Goal: Task Accomplishment & Management: Use online tool/utility

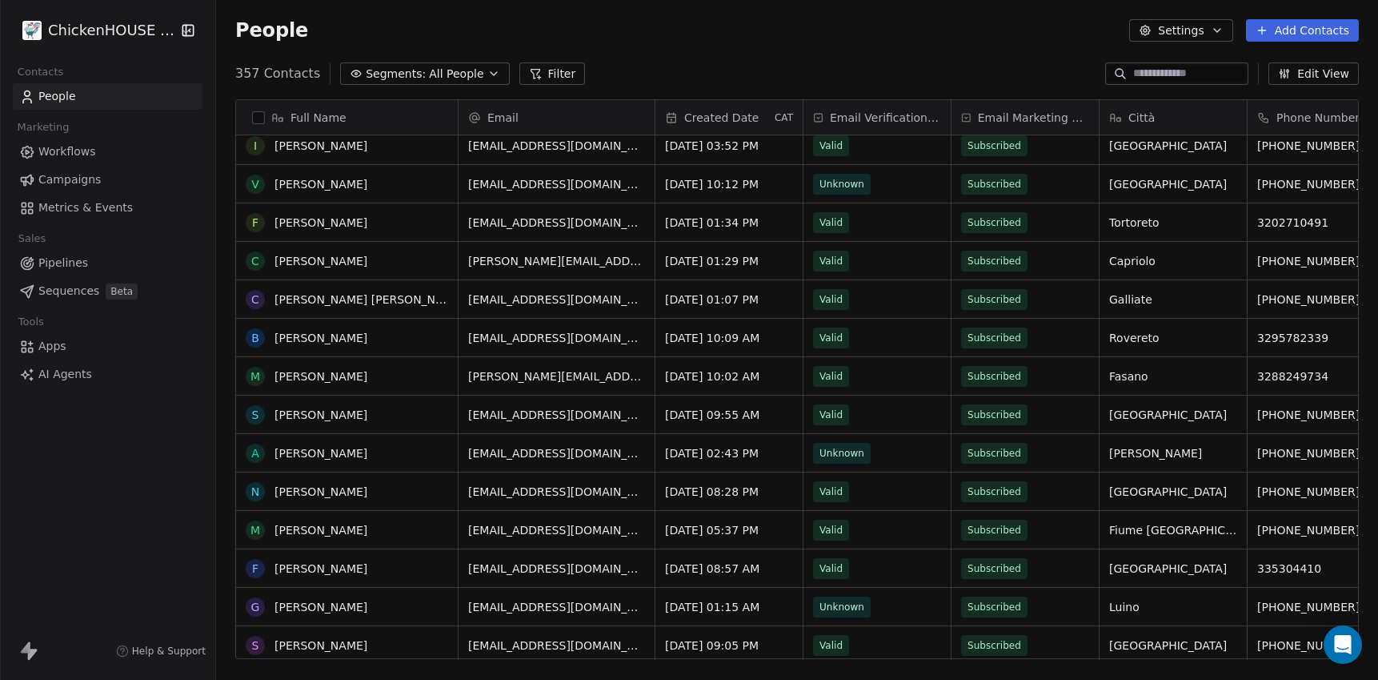
scroll to position [3115, 0]
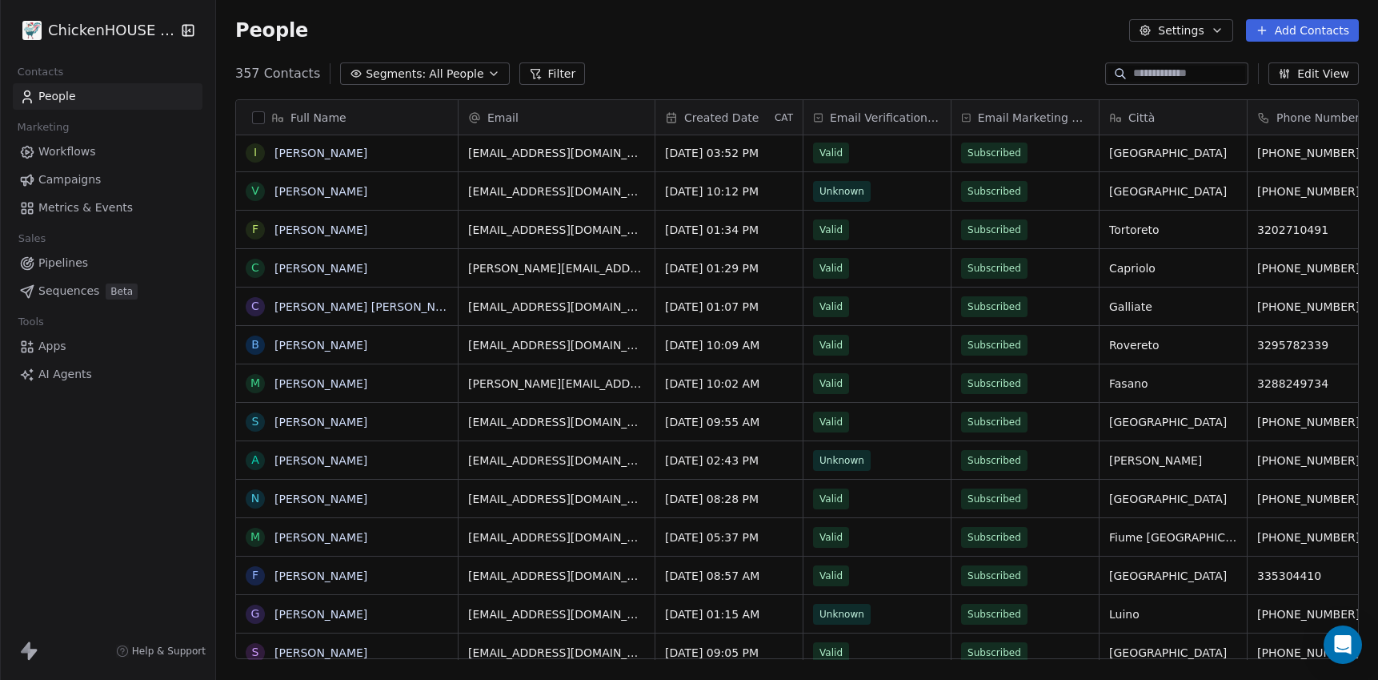
click at [54, 337] on link "Apps" at bounding box center [108, 346] width 190 height 26
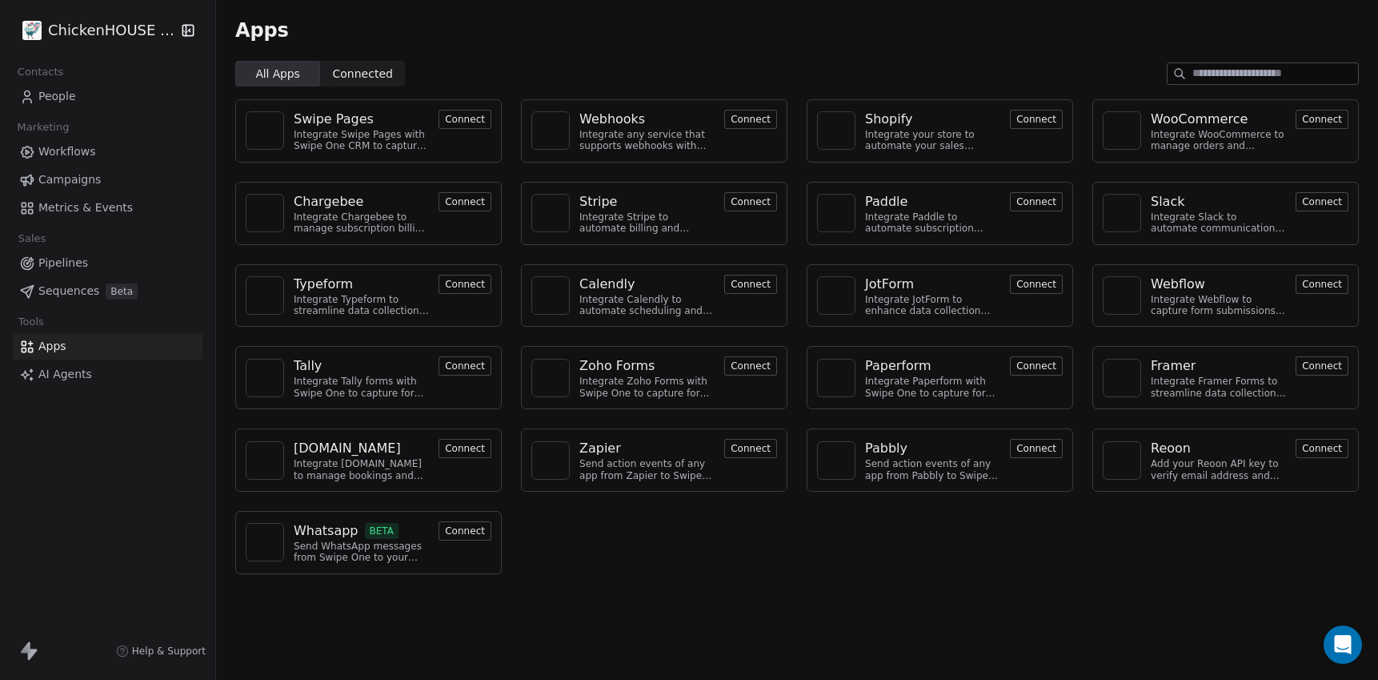
click at [61, 258] on span "Pipelines" at bounding box center [63, 263] width 50 height 17
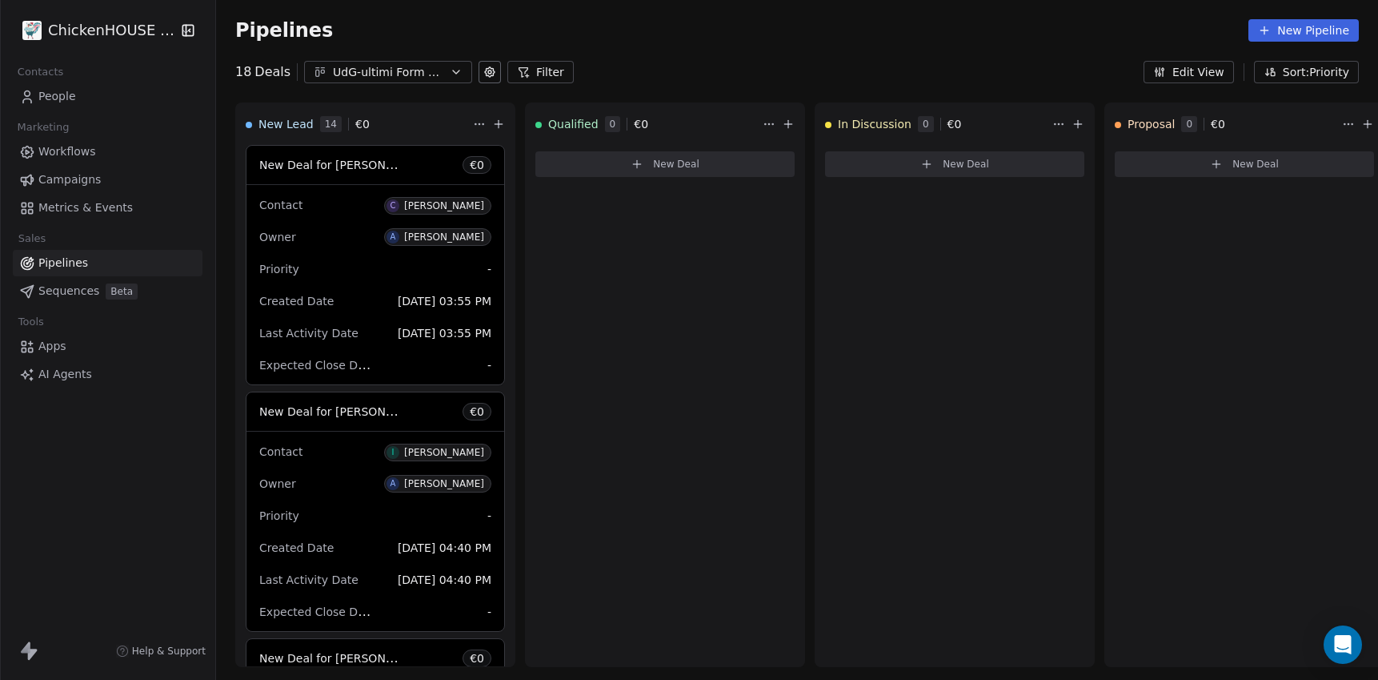
click at [484, 68] on icon at bounding box center [490, 72] width 13 height 13
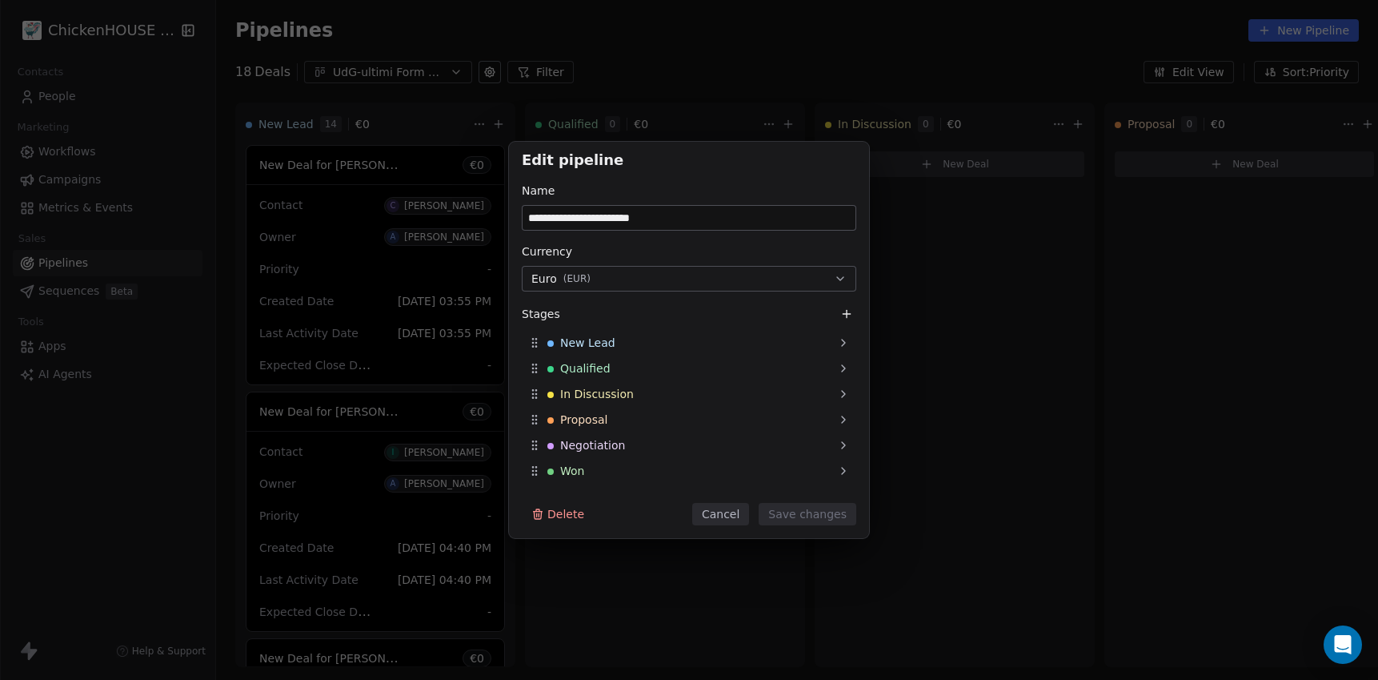
click at [680, 76] on div "**********" at bounding box center [689, 340] width 1378 height 680
click at [718, 512] on button "Cancel" at bounding box center [720, 514] width 57 height 22
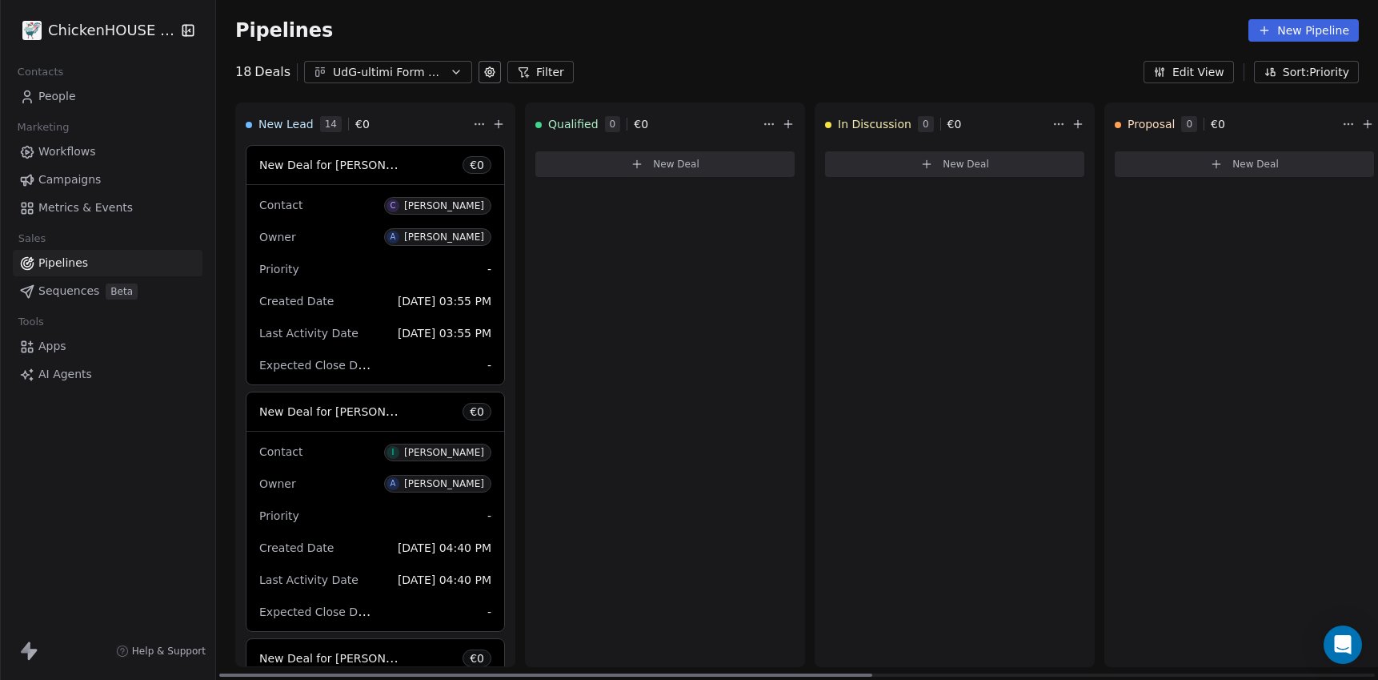
click at [496, 126] on icon at bounding box center [498, 124] width 13 height 13
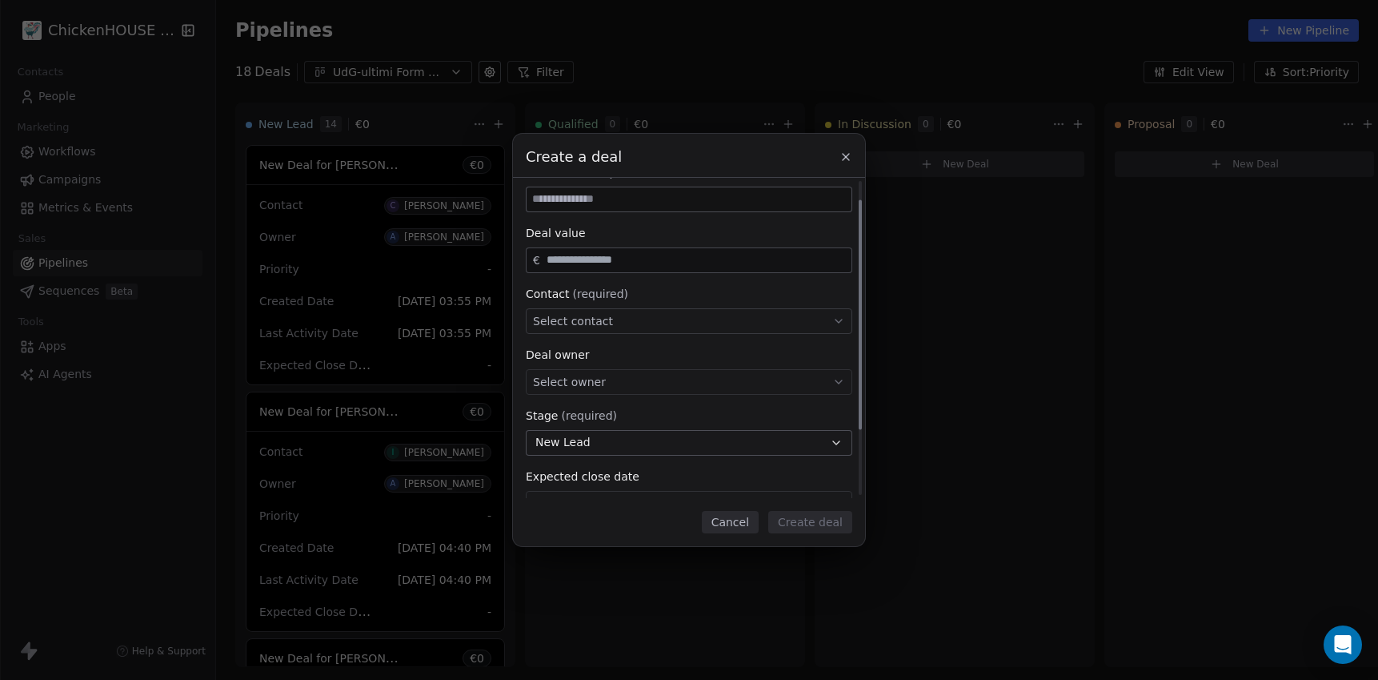
scroll to position [30, 0]
click at [611, 319] on div "Select contact" at bounding box center [689, 318] width 327 height 26
click at [730, 513] on div "Create a deal Deal name (required) Deal value € Contact (required) Select conta…" at bounding box center [689, 339] width 1378 height 411
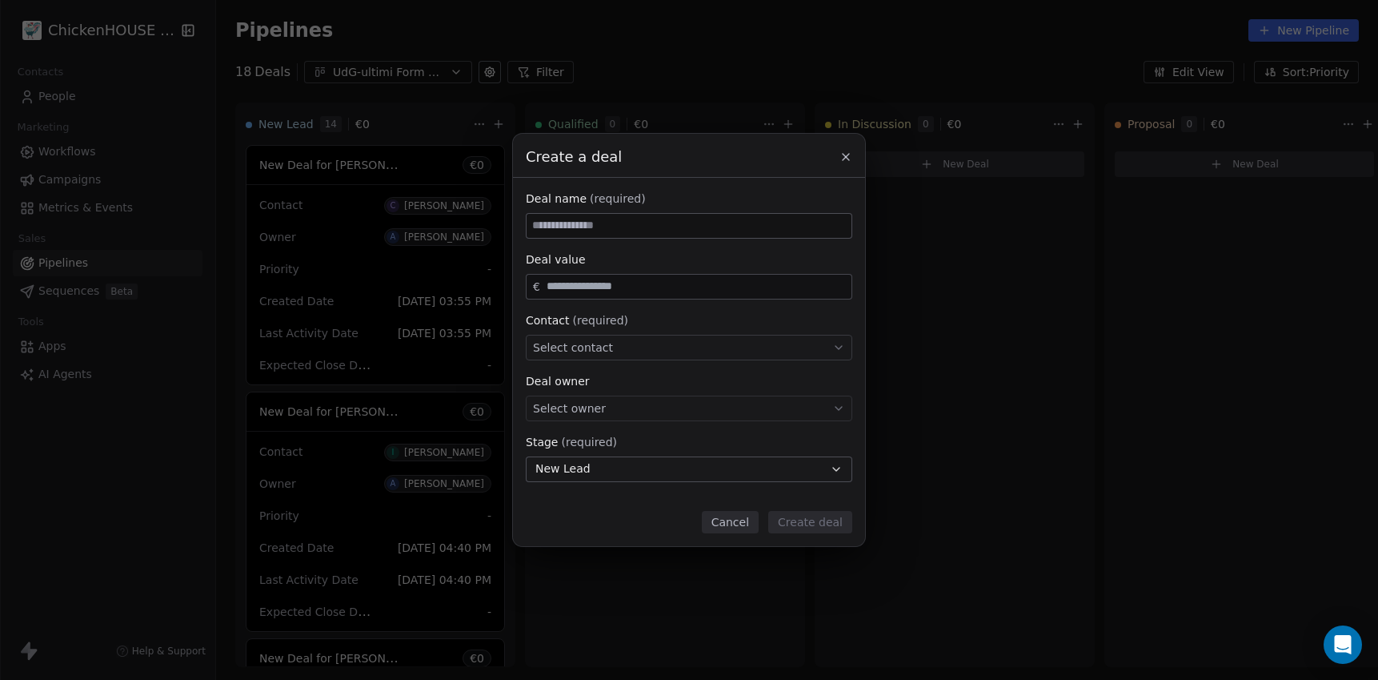
click at [744, 62] on div "Create a deal Deal name (required) Deal value € Contact (required) Select conta…" at bounding box center [689, 340] width 1378 height 680
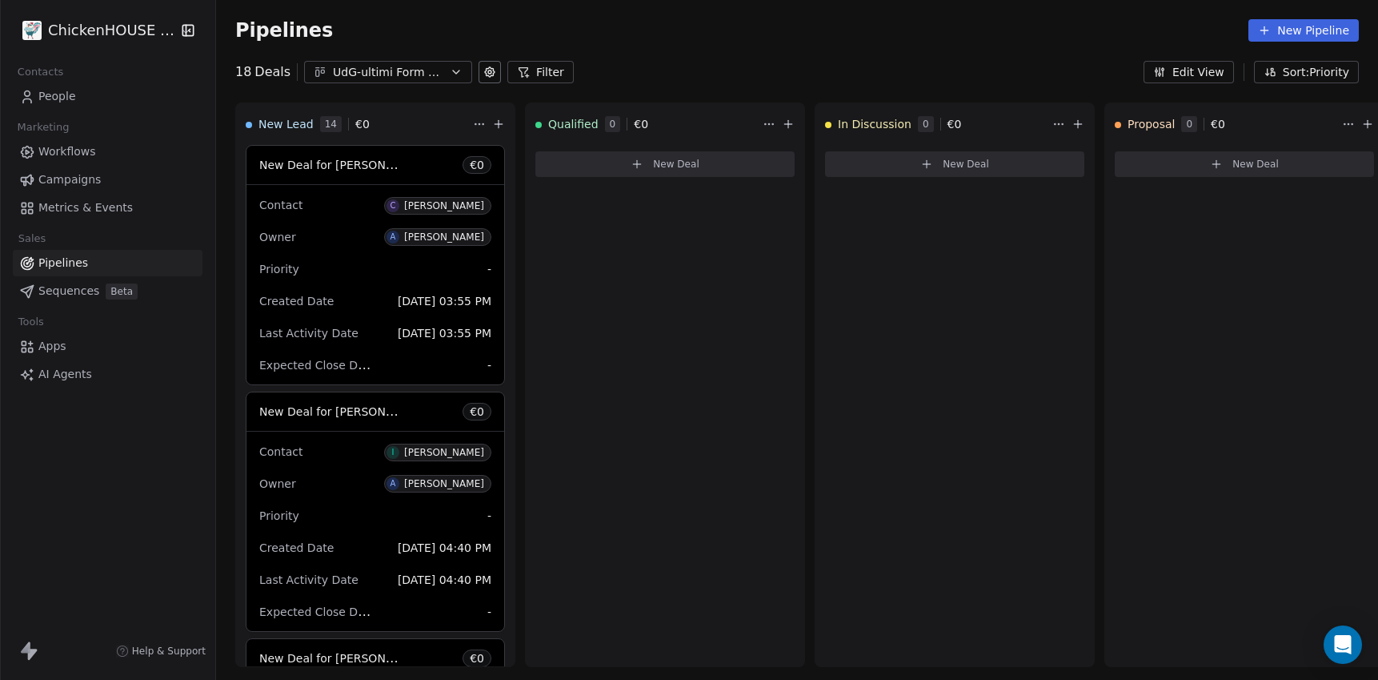
click at [65, 296] on span "Sequences" at bounding box center [68, 291] width 61 height 17
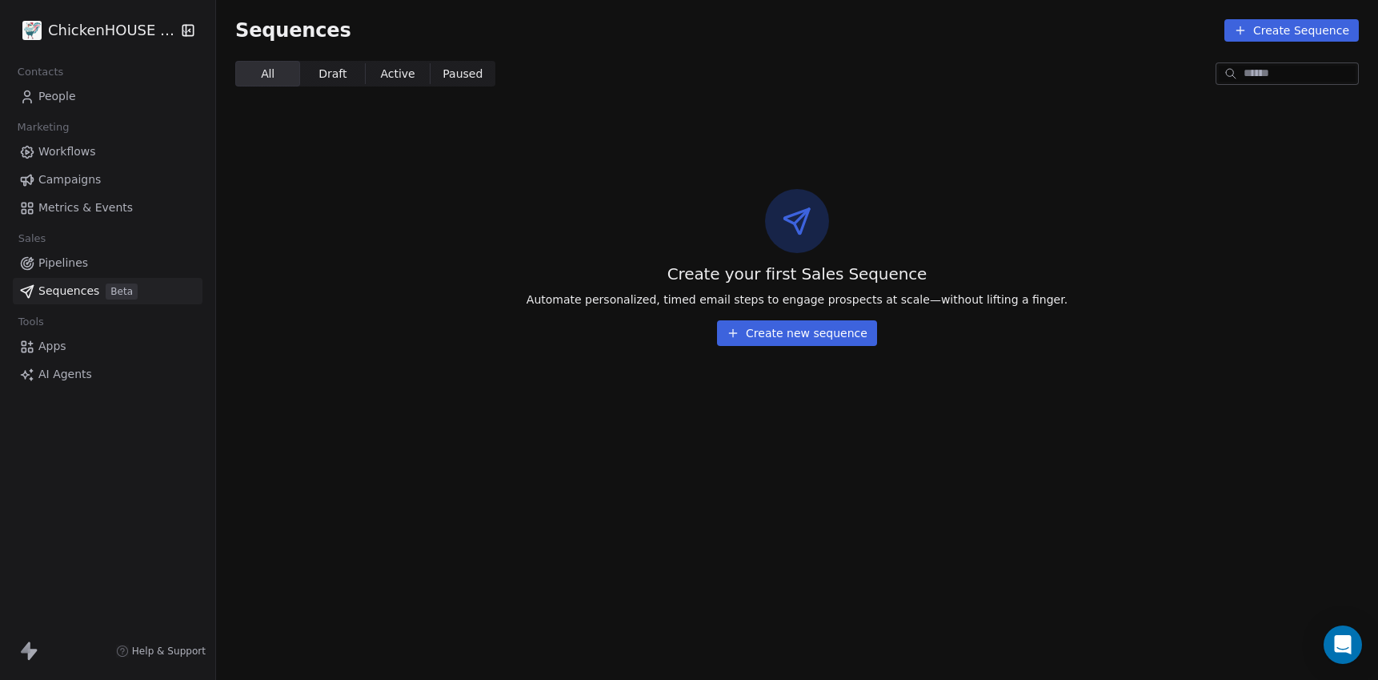
click at [801, 325] on button "Create new sequence" at bounding box center [797, 333] width 160 height 26
click at [387, 217] on div at bounding box center [689, 340] width 1378 height 680
click at [62, 177] on span "Campaigns" at bounding box center [69, 179] width 62 height 17
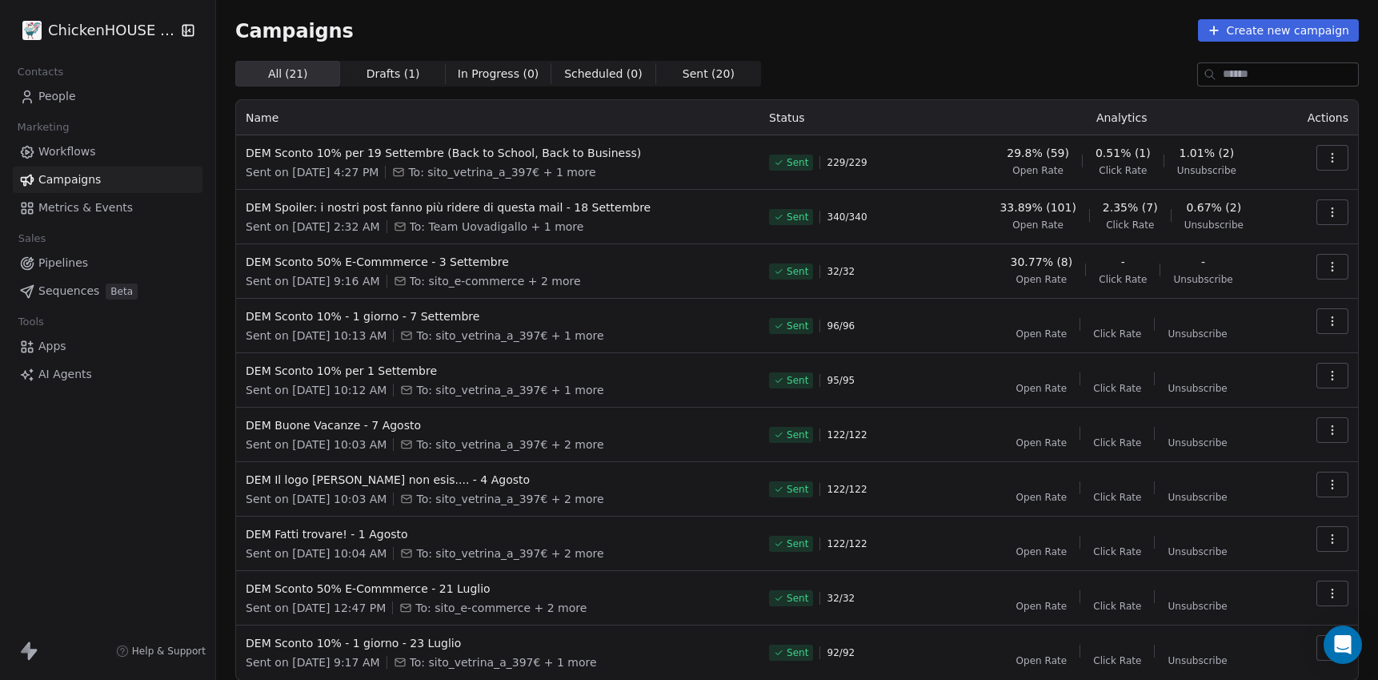
click at [73, 295] on span "Sequences" at bounding box center [68, 291] width 61 height 17
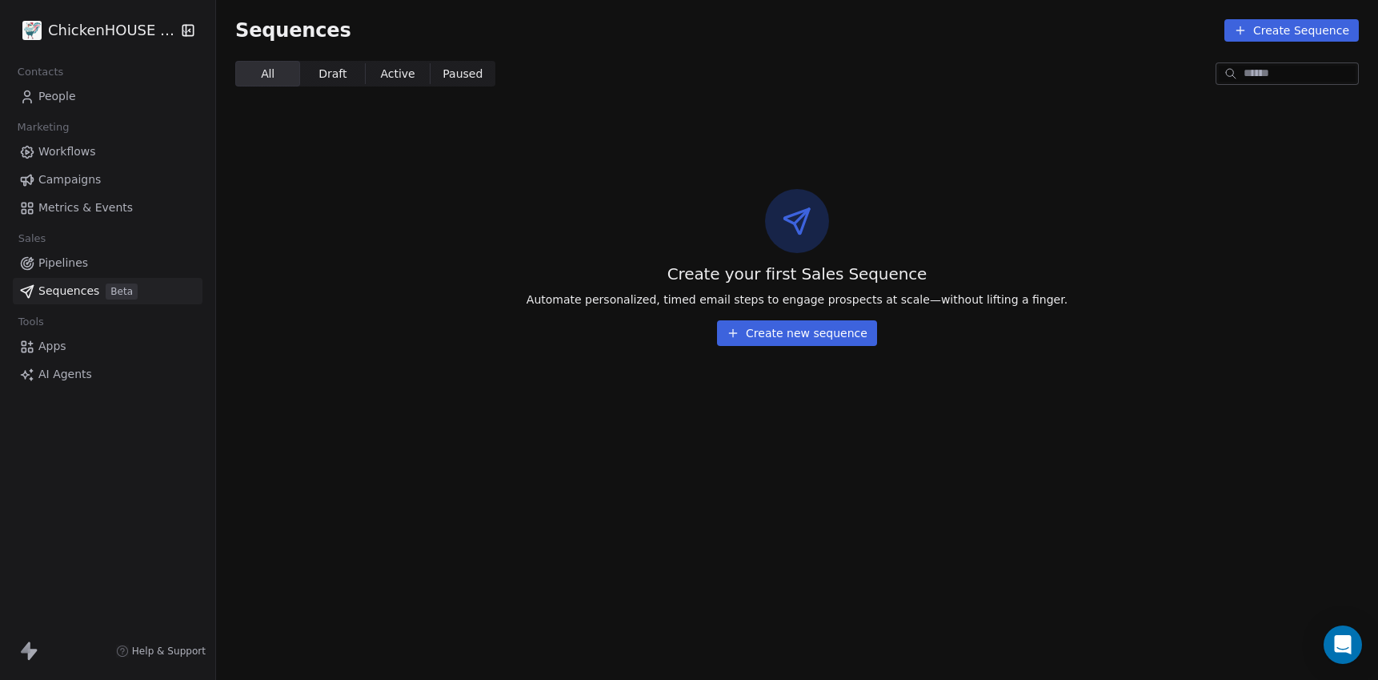
click at [768, 330] on button "Create new sequence" at bounding box center [797, 333] width 160 height 26
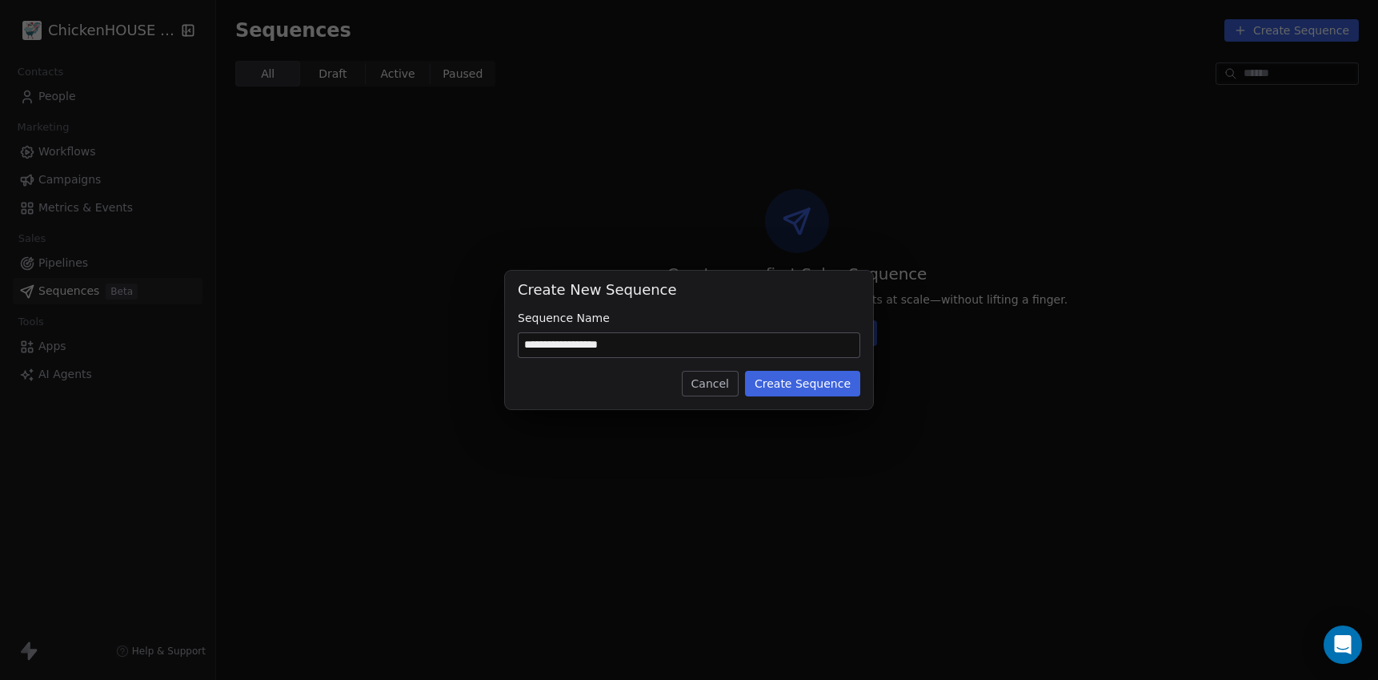
drag, startPoint x: 678, startPoint y: 348, endPoint x: 512, endPoint y: 345, distance: 166.5
click at [512, 345] on div "**********" at bounding box center [689, 340] width 368 height 138
click at [647, 347] on input "**********" at bounding box center [689, 345] width 341 height 24
drag, startPoint x: 536, startPoint y: 337, endPoint x: 488, endPoint y: 336, distance: 48.0
click at [488, 336] on div "**********" at bounding box center [689, 340] width 1378 height 138
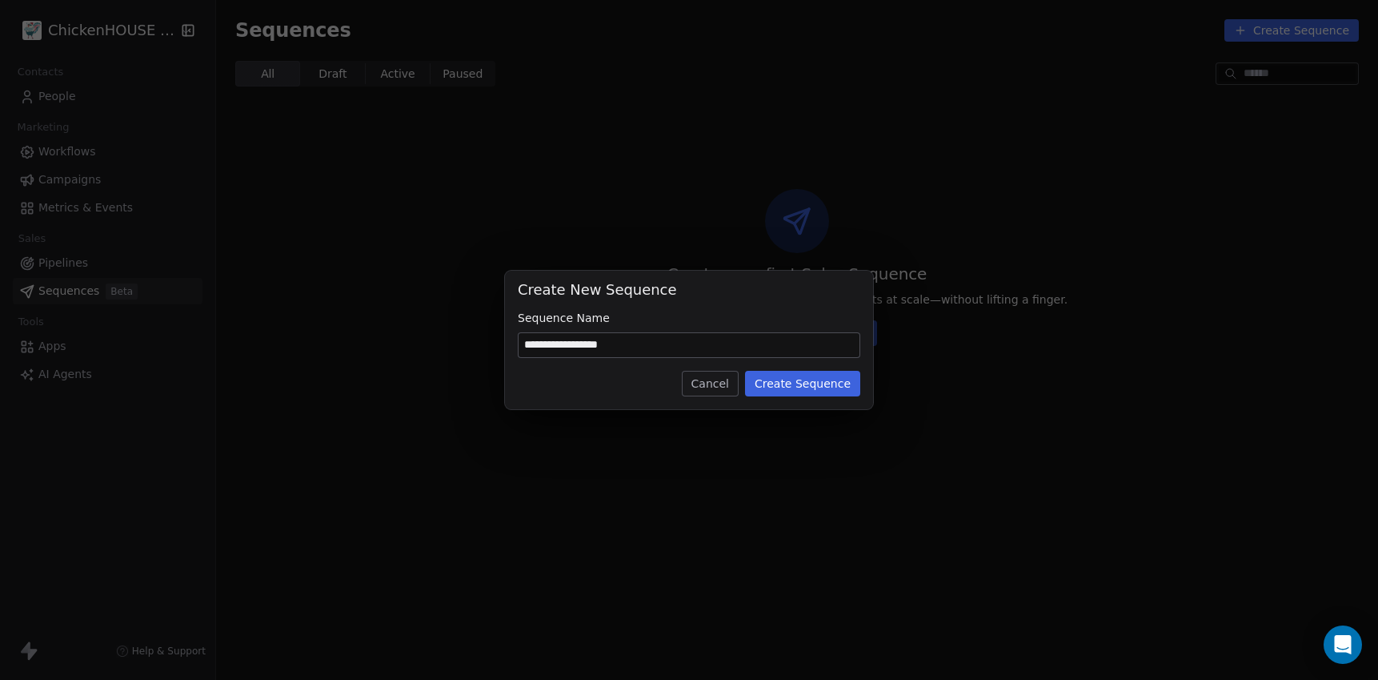
paste input
type input "**********"
click at [788, 383] on button "Create Sequence" at bounding box center [802, 384] width 115 height 26
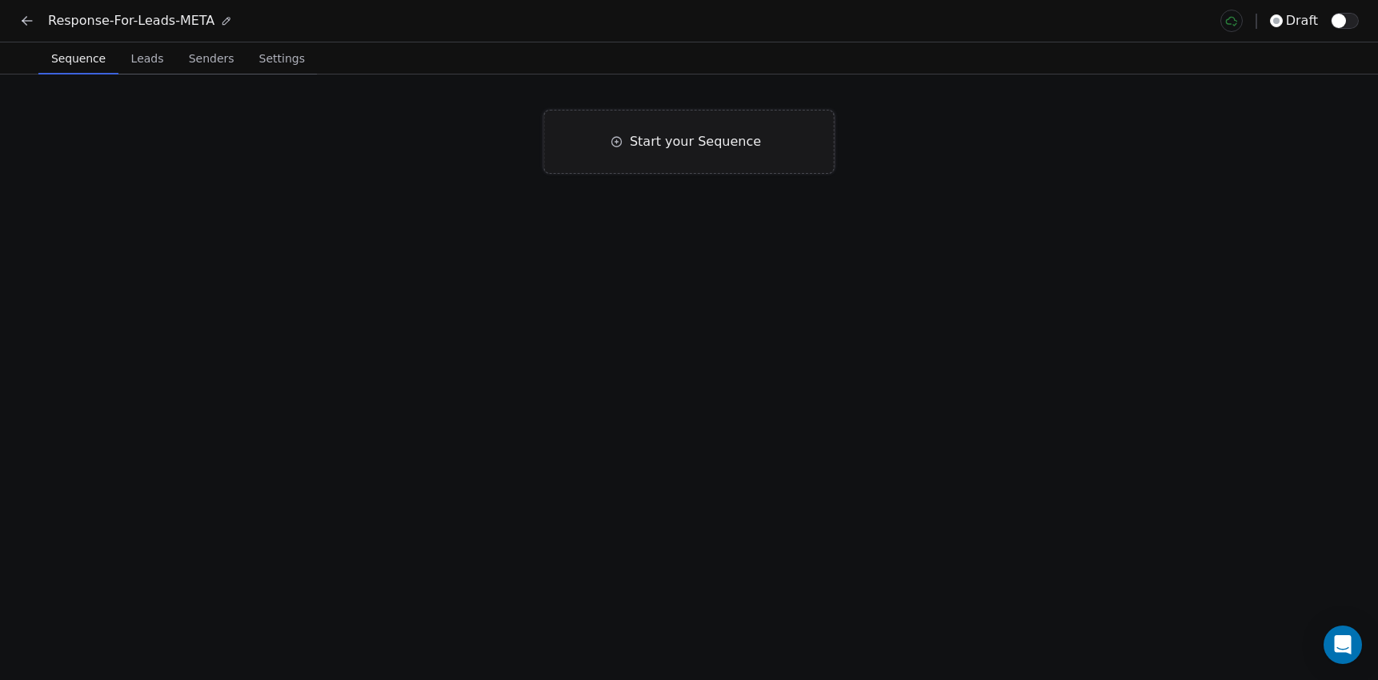
click at [677, 155] on div "Start your Sequence" at bounding box center [689, 142] width 291 height 64
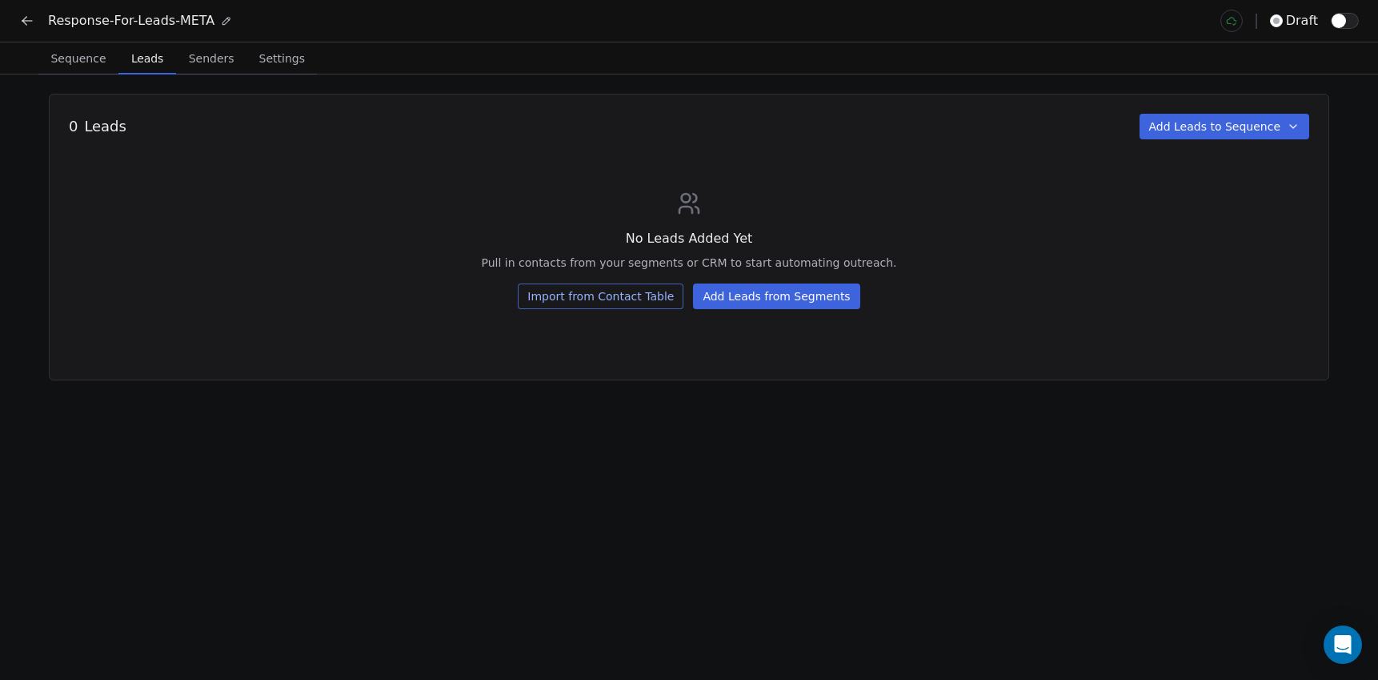
click at [141, 69] on span "Leads" at bounding box center [147, 58] width 45 height 22
click at [773, 298] on button "Add Leads from Segments" at bounding box center [776, 296] width 167 height 26
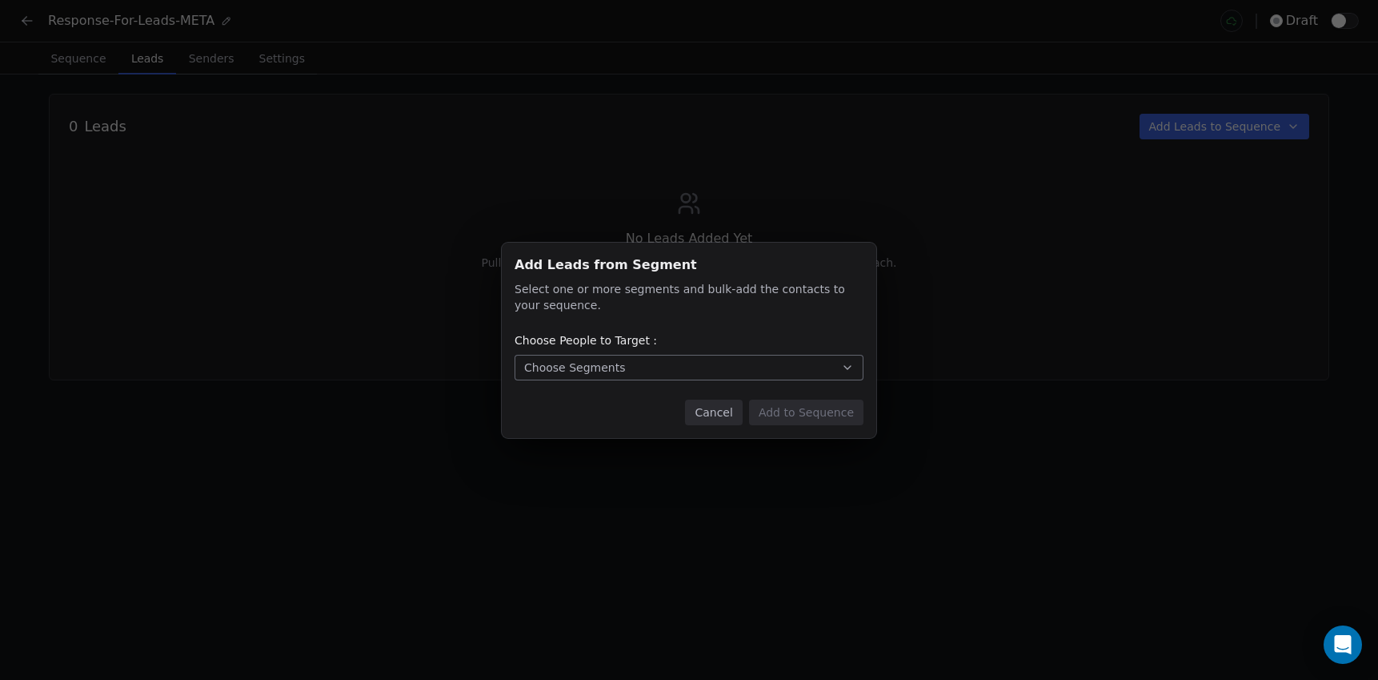
click at [650, 372] on button "Choose Segments" at bounding box center [689, 368] width 349 height 26
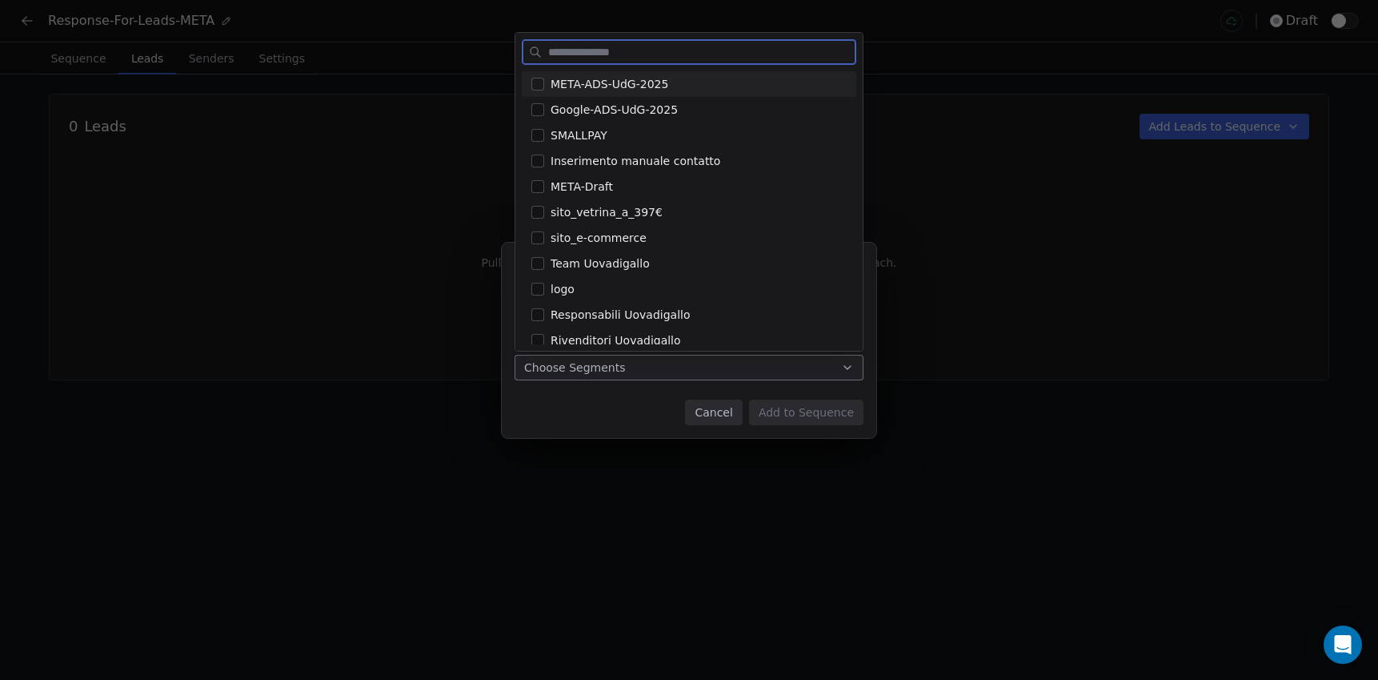
click at [566, 92] on span "META-ADS-UdG-2025" at bounding box center [610, 84] width 118 height 17
click at [611, 423] on div "Add Leads from Segment Add Leads from Segment Select one or more segments and b…" at bounding box center [689, 340] width 1378 height 195
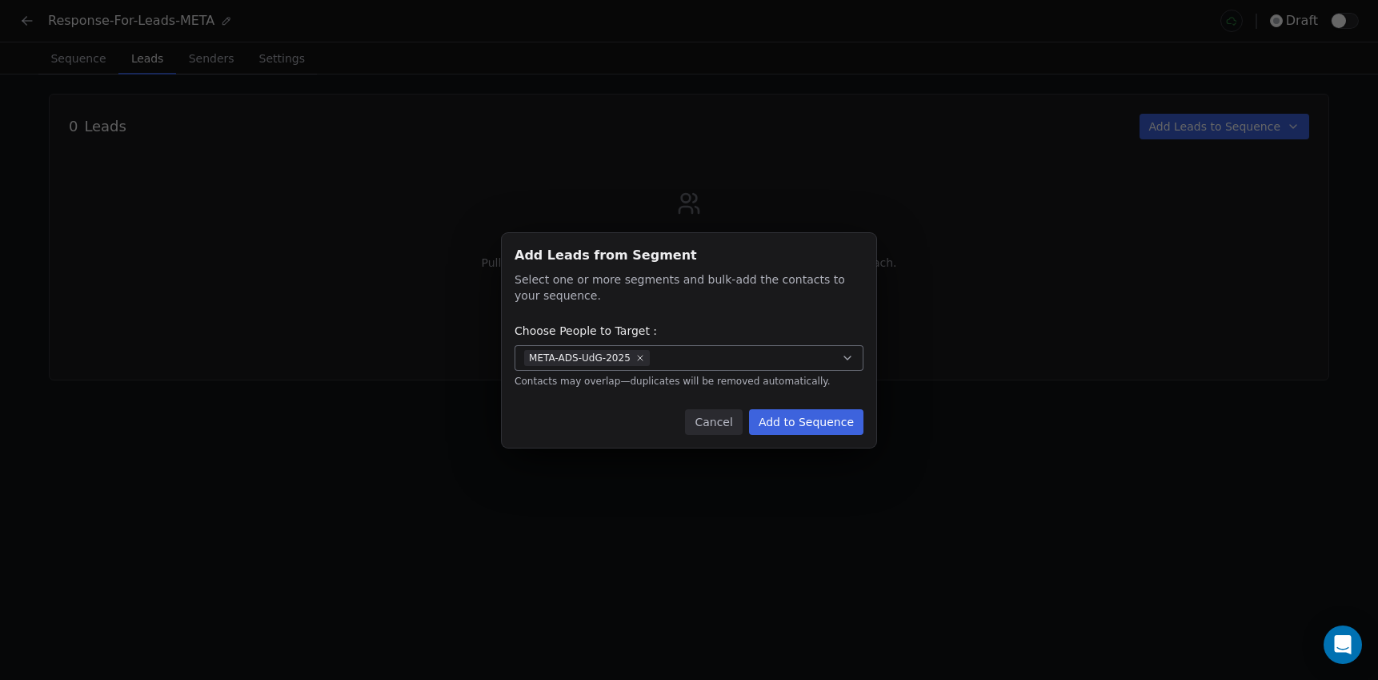
click at [840, 426] on button "Add to Sequence" at bounding box center [806, 422] width 114 height 26
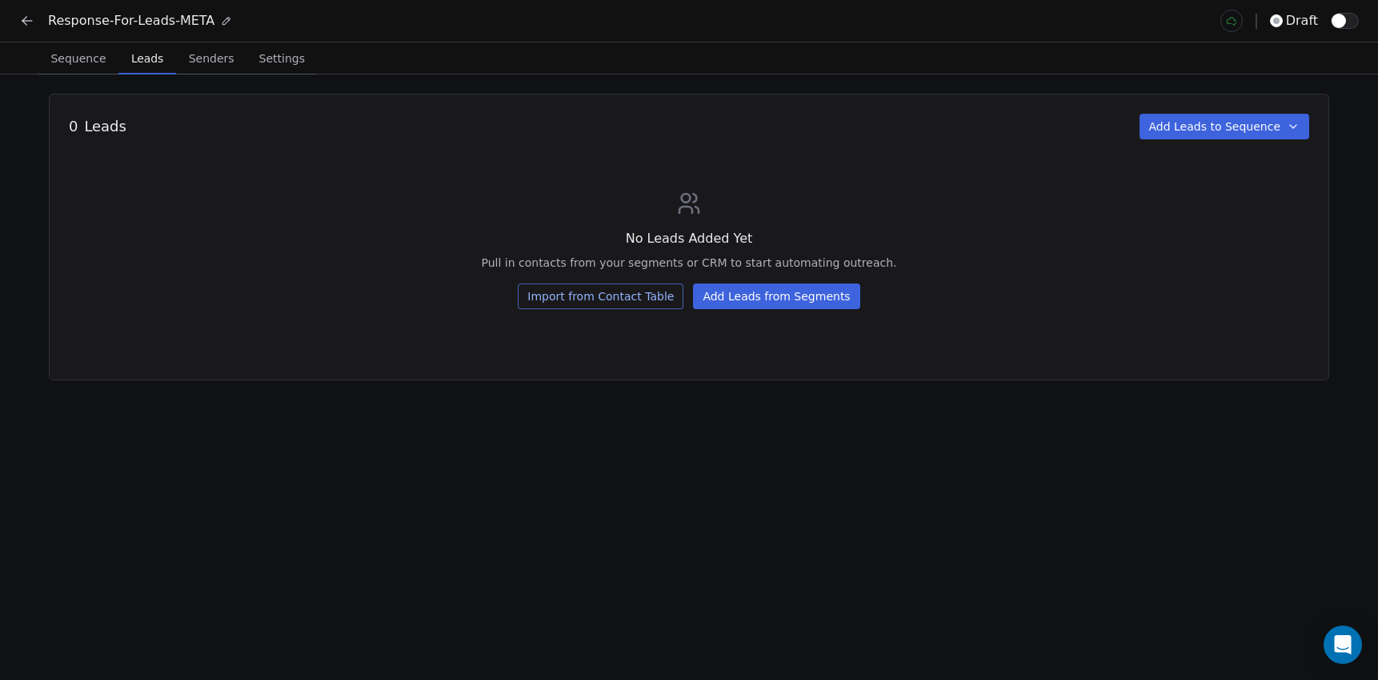
click at [840, 426] on div "0 Leads Add Leads to Sequence No Leads Added Yet Pull in contacts from your seg…" at bounding box center [689, 376] width 1378 height 605
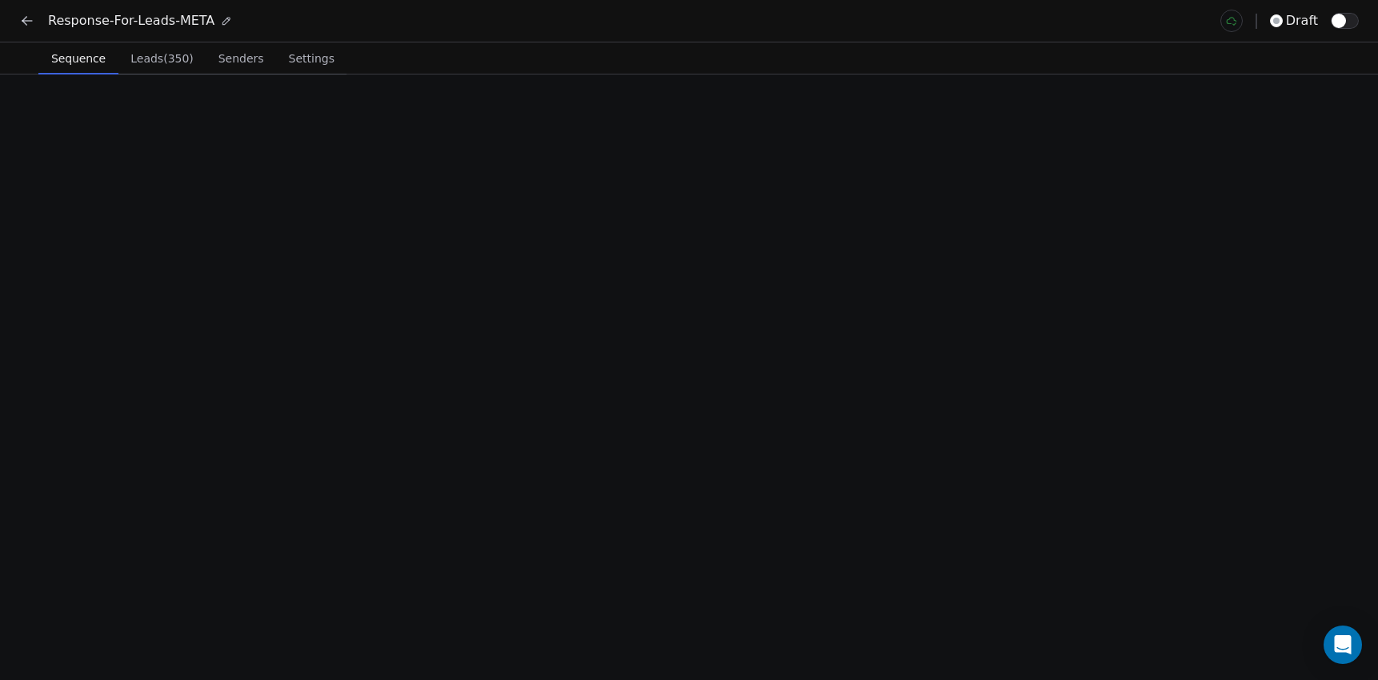
click at [100, 60] on span "Sequence" at bounding box center [78, 58] width 67 height 22
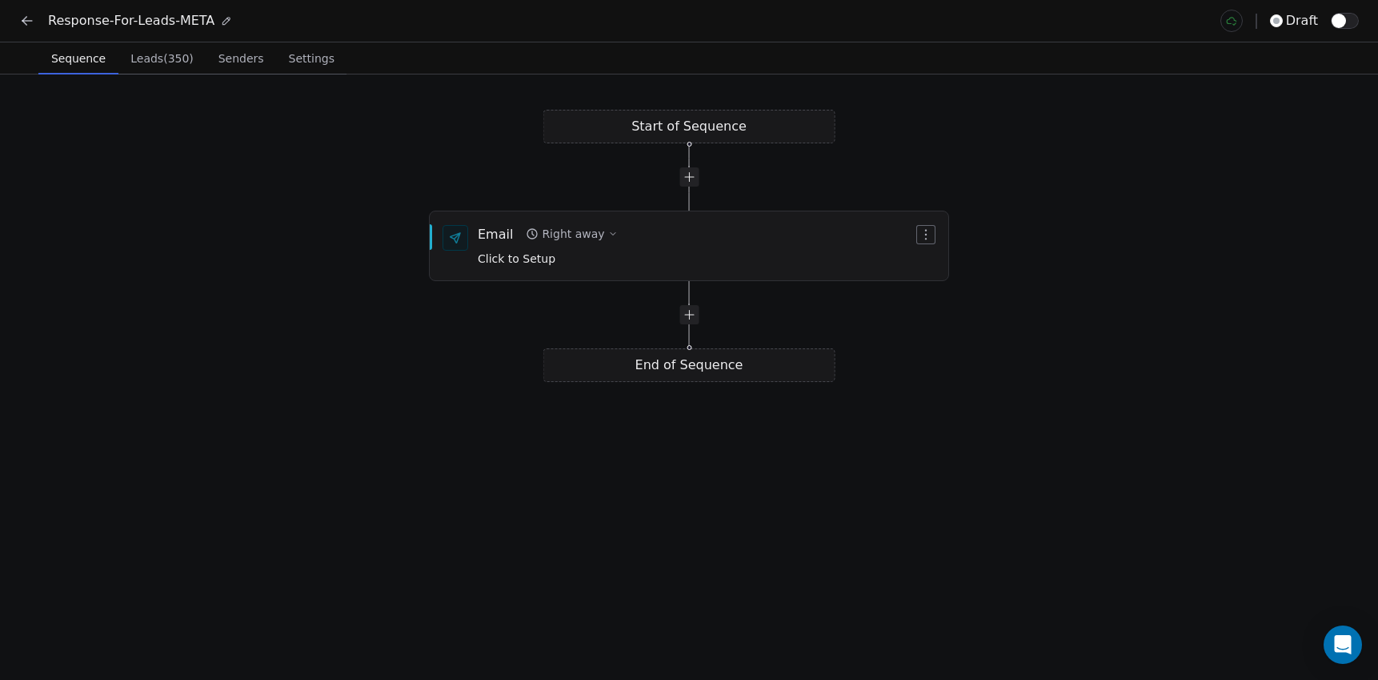
click at [1278, 30] on div "draft" at bounding box center [1294, 20] width 48 height 19
click at [925, 238] on icon "button" at bounding box center [926, 234] width 13 height 13
click at [231, 60] on html "Response-For-Leads-META draft Sequence Sequence Leads (350) Leads (350) Senders…" at bounding box center [689, 400] width 1378 height 800
click at [231, 60] on span "Senders" at bounding box center [241, 58] width 58 height 22
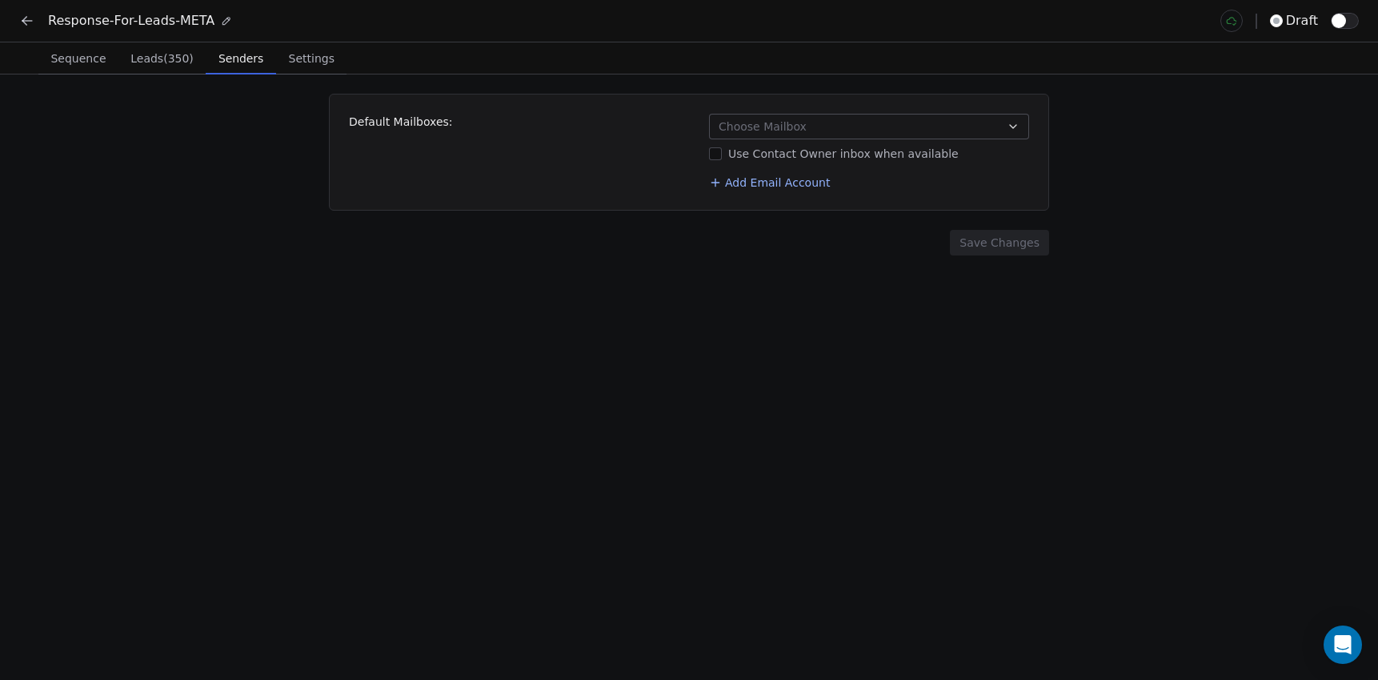
click at [754, 149] on div "Use Contact Owner inbox when available" at bounding box center [869, 154] width 320 height 16
click at [722, 149] on button "Use Contact Owner inbox when available" at bounding box center [715, 154] width 13 height 16
click at [754, 149] on div "Use Contact Owner inbox when available" at bounding box center [869, 154] width 320 height 16
click at [722, 149] on button "Use Contact Owner inbox when available" at bounding box center [715, 154] width 13 height 16
click at [774, 132] on span "Choose Mailbox" at bounding box center [763, 126] width 88 height 16
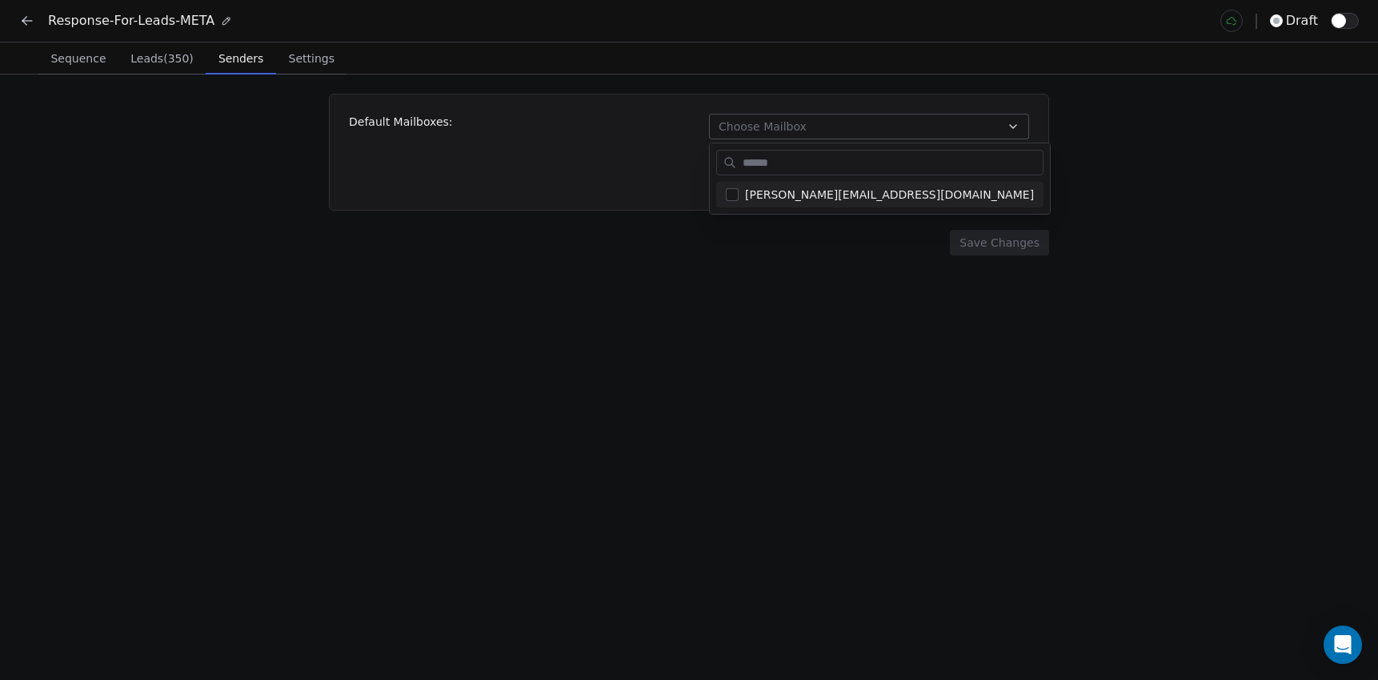
click at [625, 132] on html "Response-For-Leads-META draft Sequence Sequence Leads (350) Leads (350) Senders…" at bounding box center [689, 400] width 1378 height 800
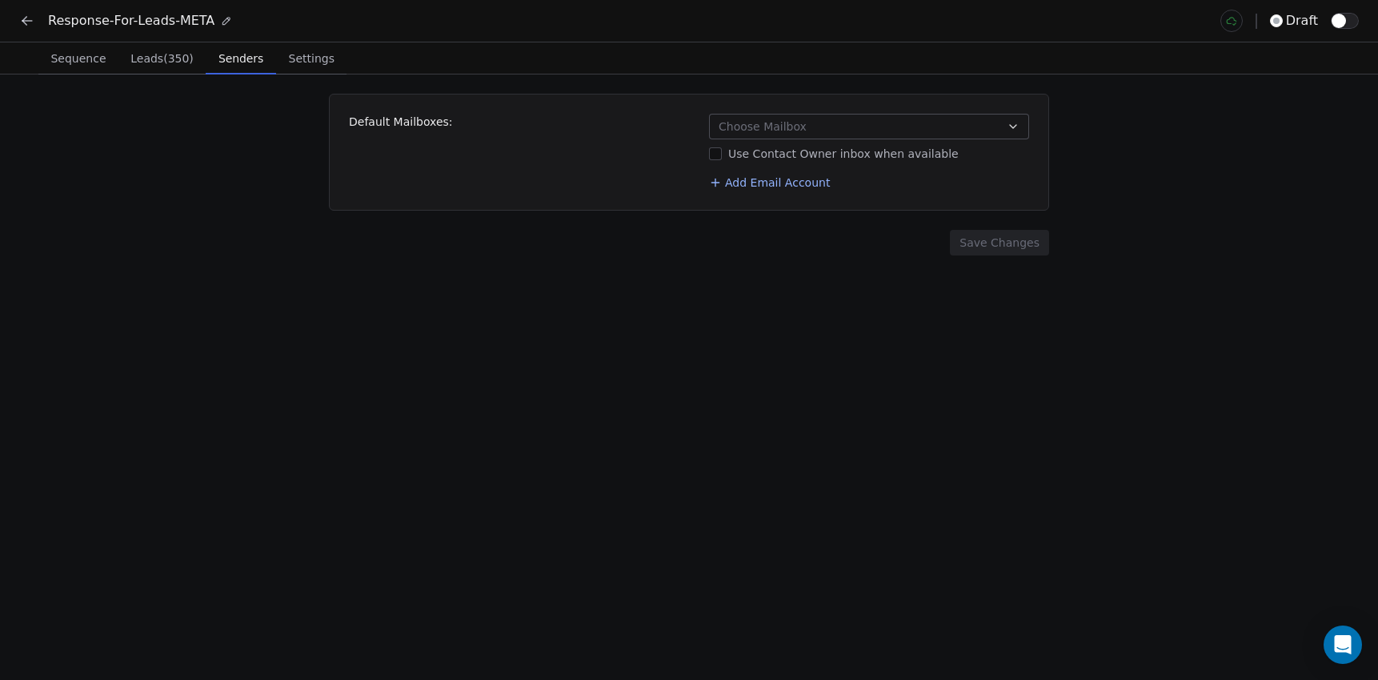
click at [26, 23] on icon at bounding box center [27, 21] width 16 height 16
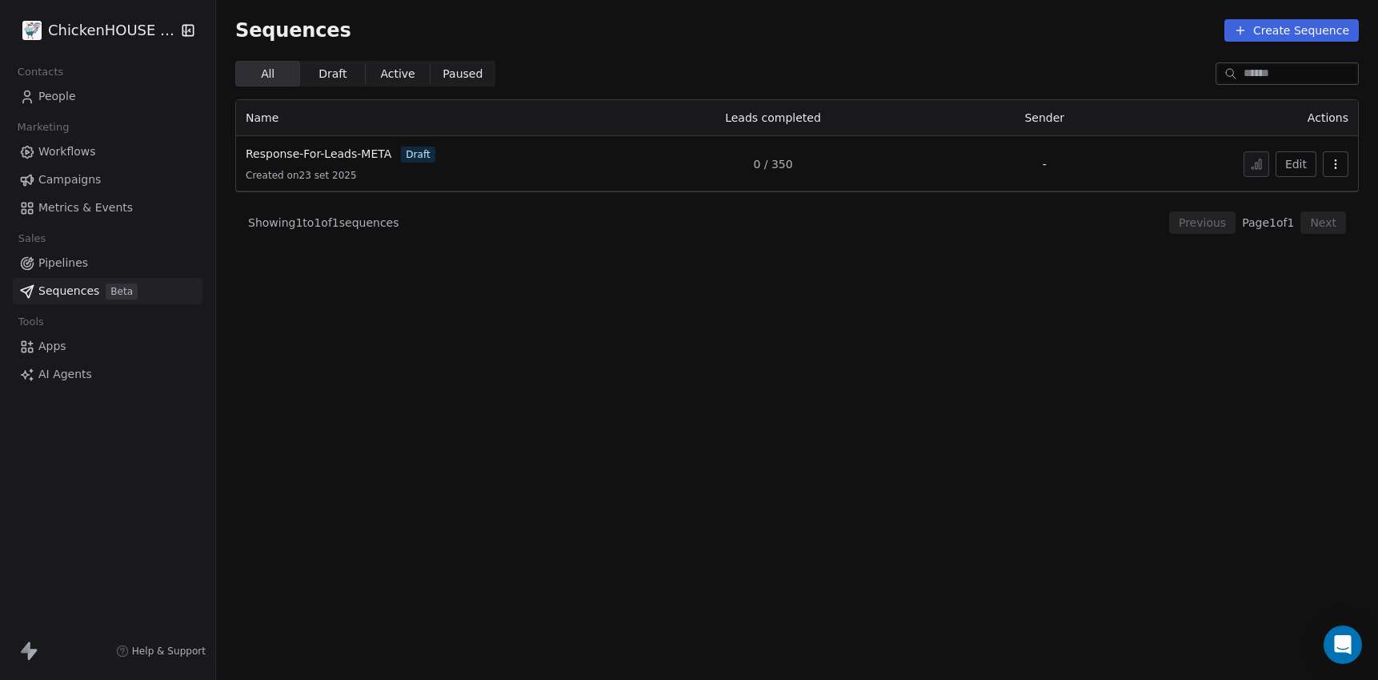
click at [1331, 166] on icon "button" at bounding box center [1336, 164] width 13 height 13
click at [1289, 253] on span "Delete" at bounding box center [1301, 251] width 37 height 17
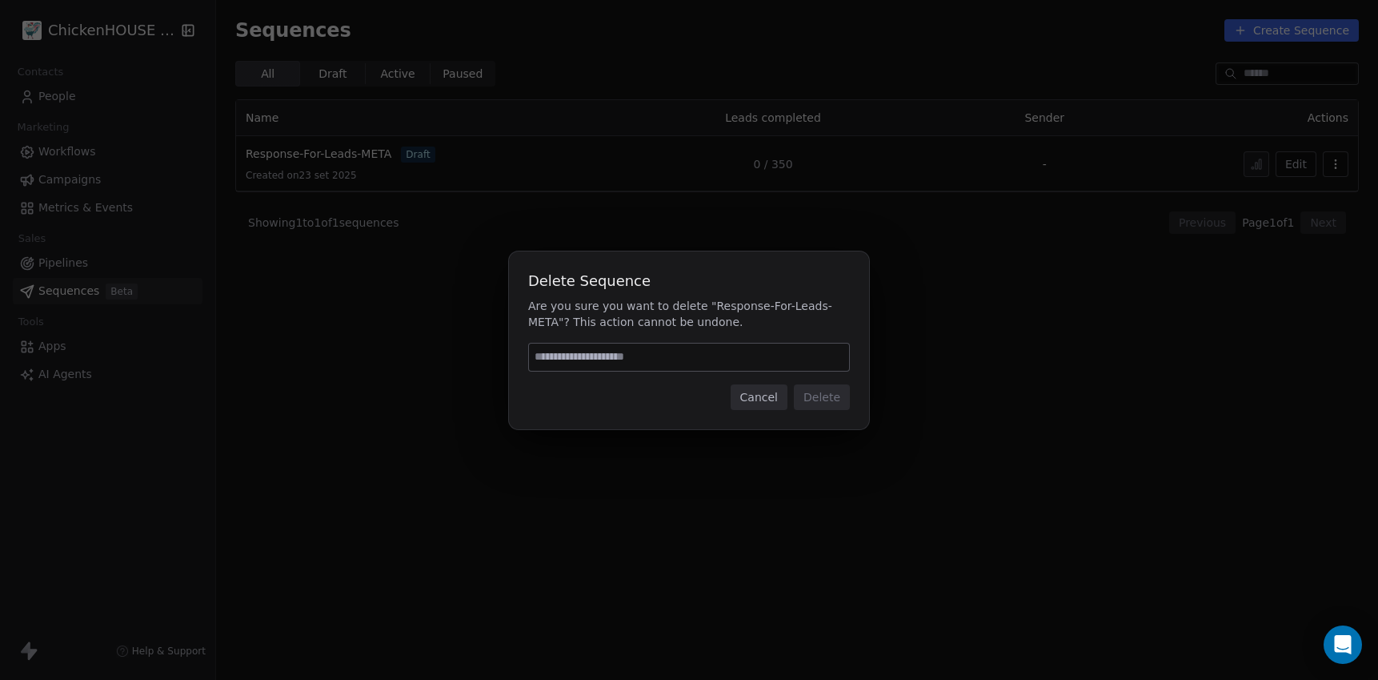
click at [688, 367] on input at bounding box center [689, 356] width 320 height 27
type input "******"
click at [805, 399] on button "Delete" at bounding box center [822, 397] width 56 height 26
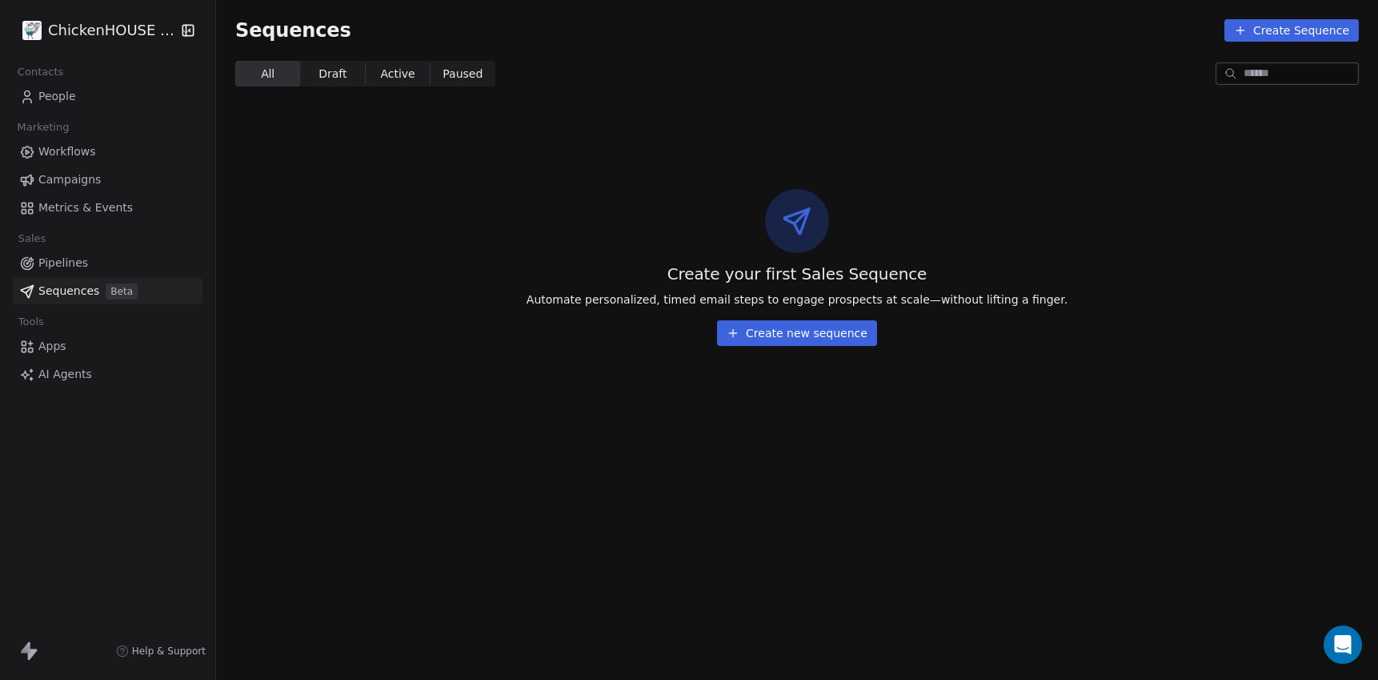
click at [381, 247] on div "Create your first Sales Sequence Automate personalized, timed email steps to en…" at bounding box center [797, 267] width 1162 height 259
click at [70, 150] on span "Workflows" at bounding box center [67, 151] width 58 height 17
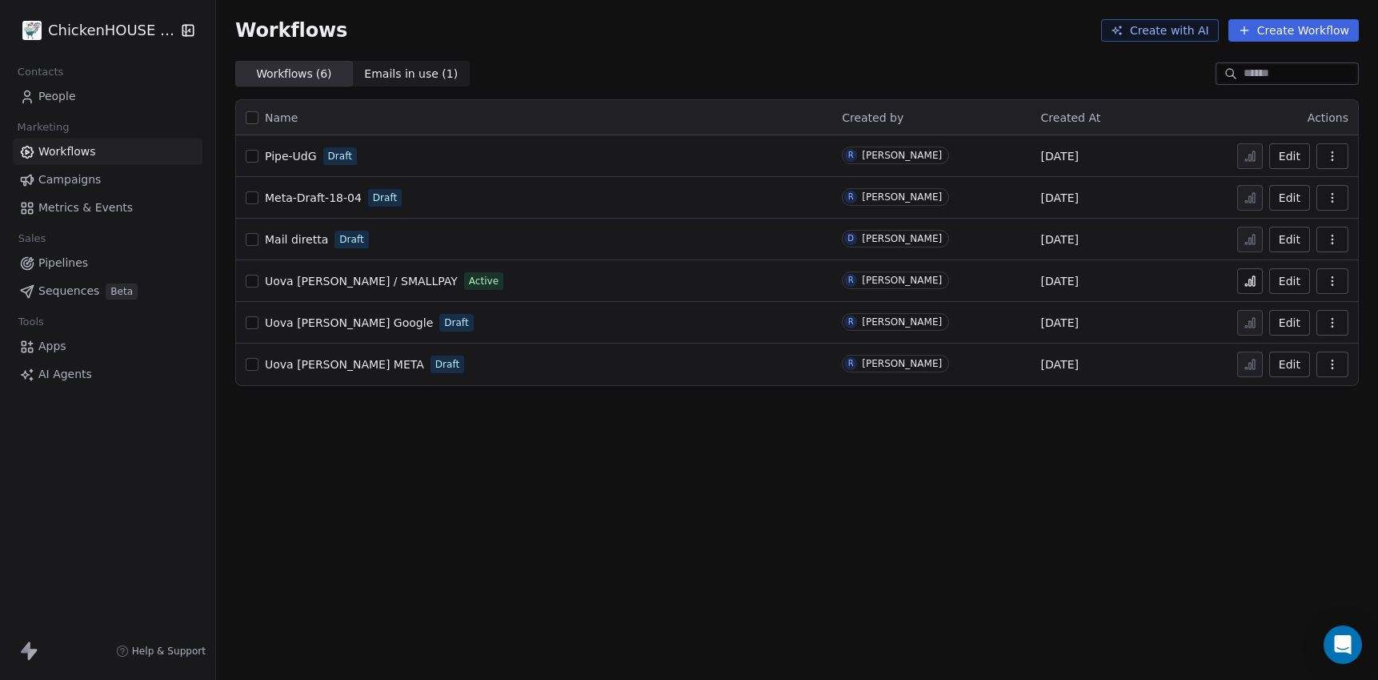
click at [290, 161] on span "Pipe-UdG" at bounding box center [291, 156] width 52 height 13
click at [1333, 641] on div "Open Intercom Messenger" at bounding box center [1343, 645] width 42 height 42
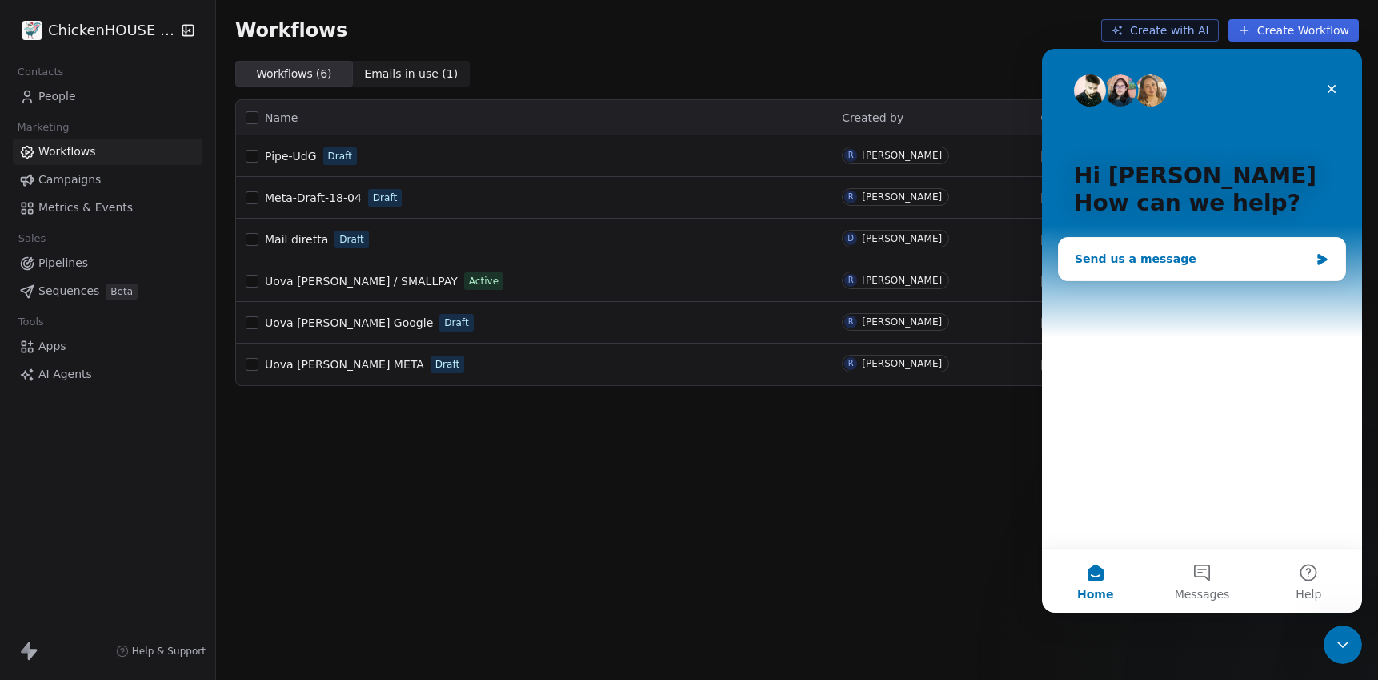
click at [1157, 248] on div "Send us a message" at bounding box center [1202, 259] width 287 height 42
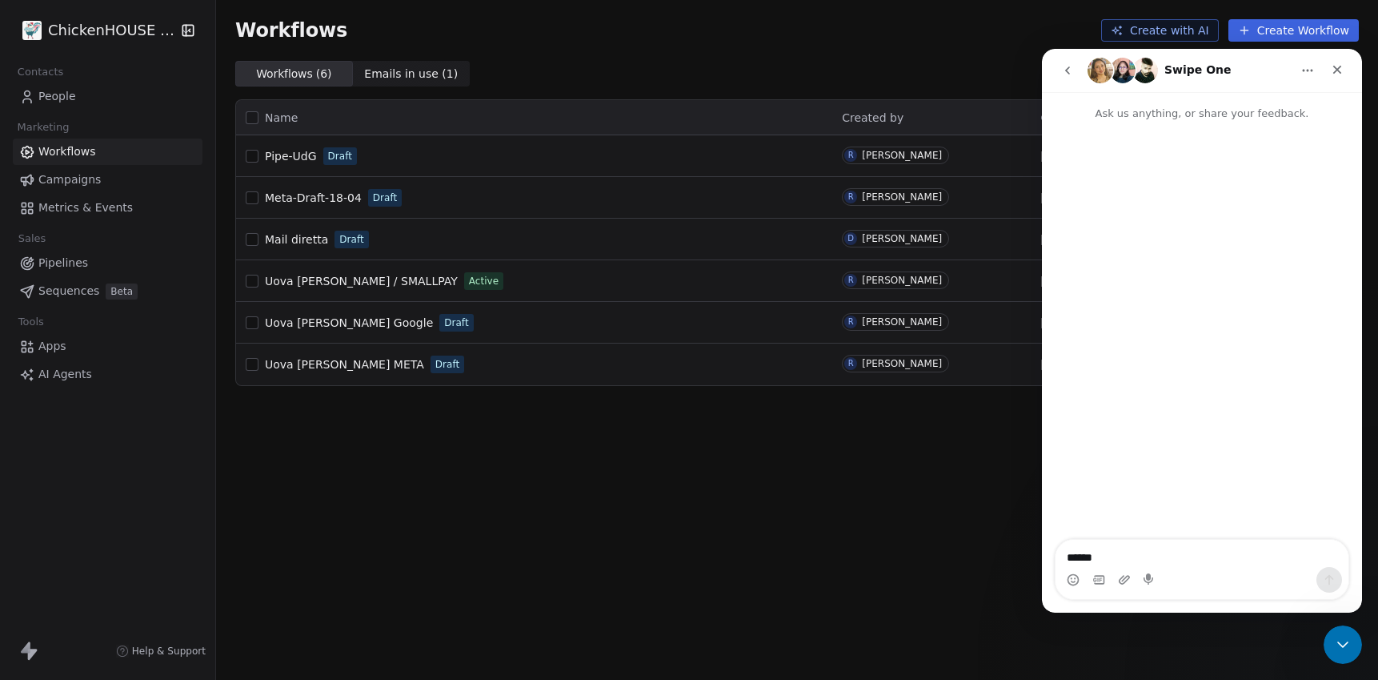
scroll to position [26, 0]
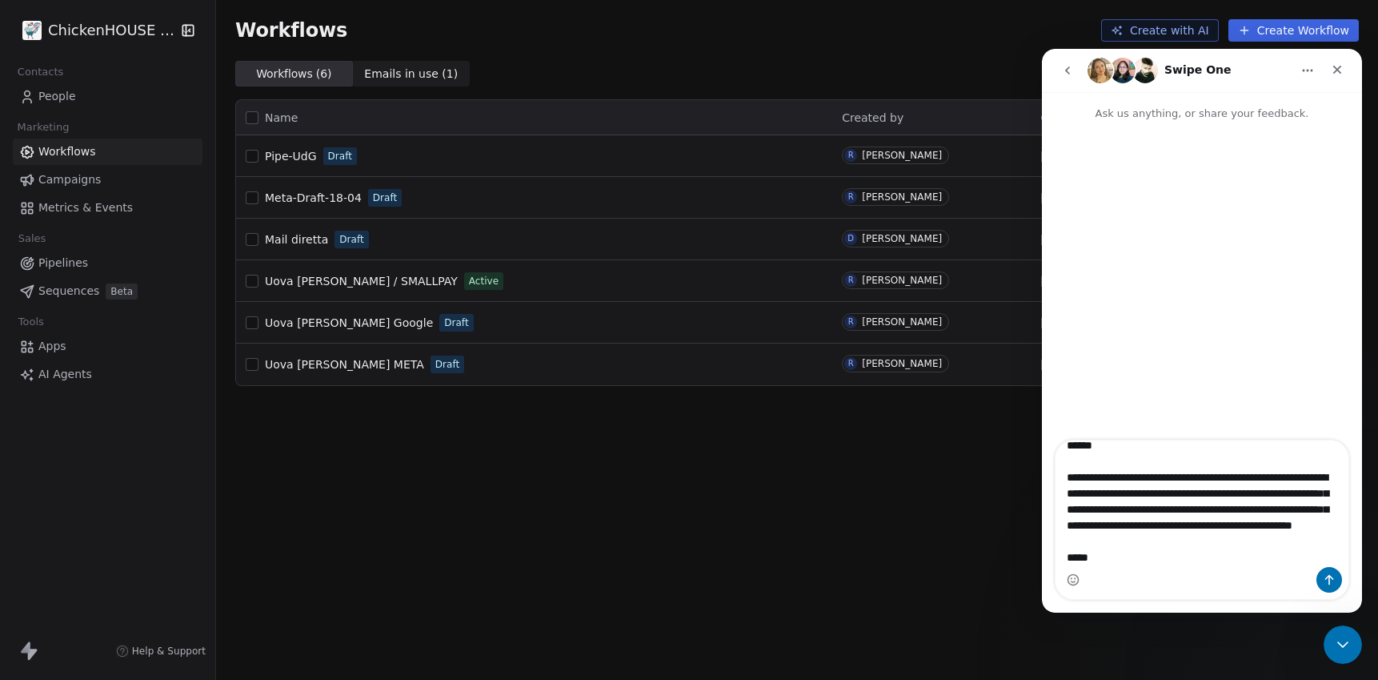
type textarea "**********"
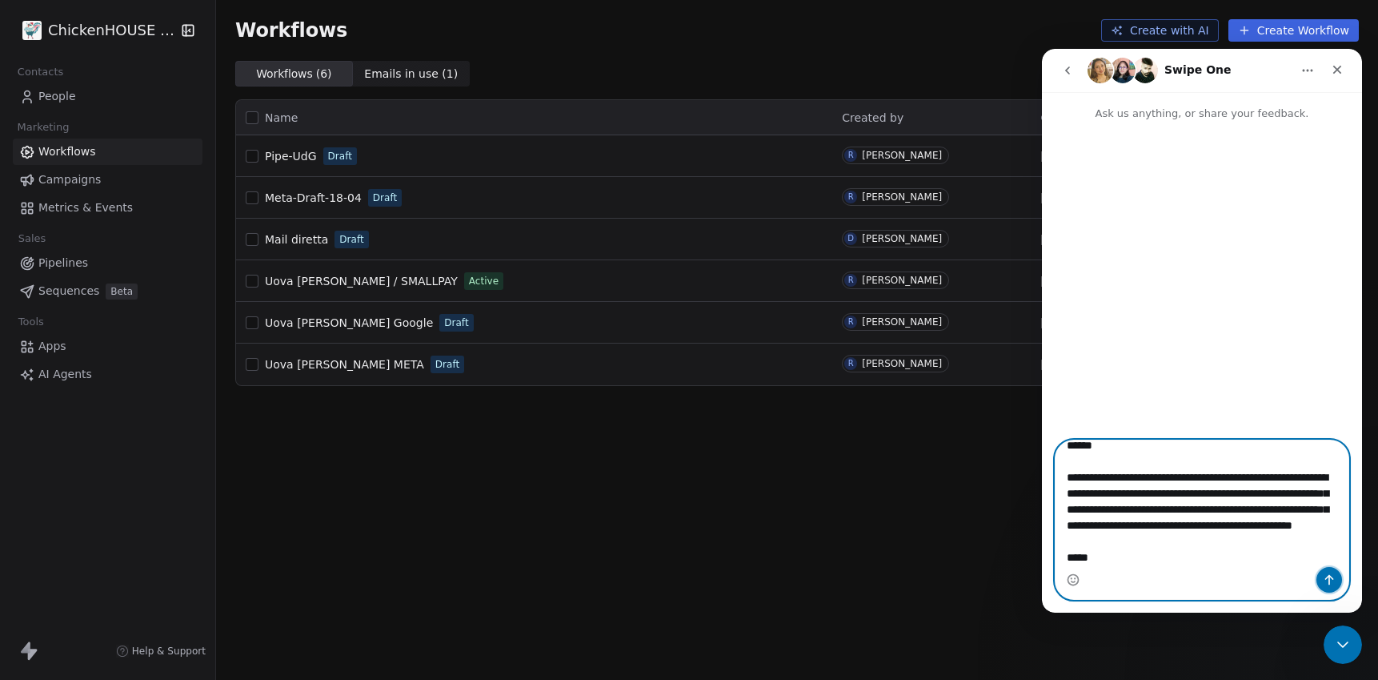
click at [1325, 584] on icon "Send a message…" at bounding box center [1329, 579] width 13 height 13
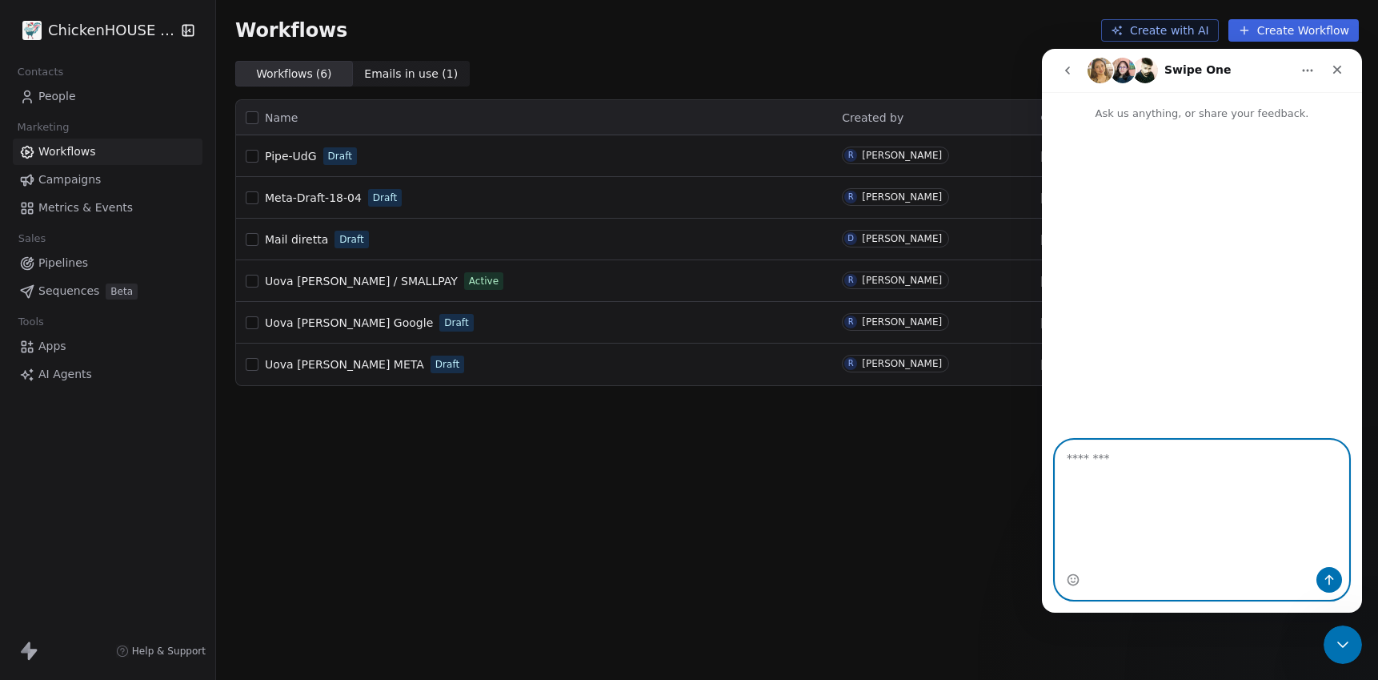
scroll to position [0, 0]
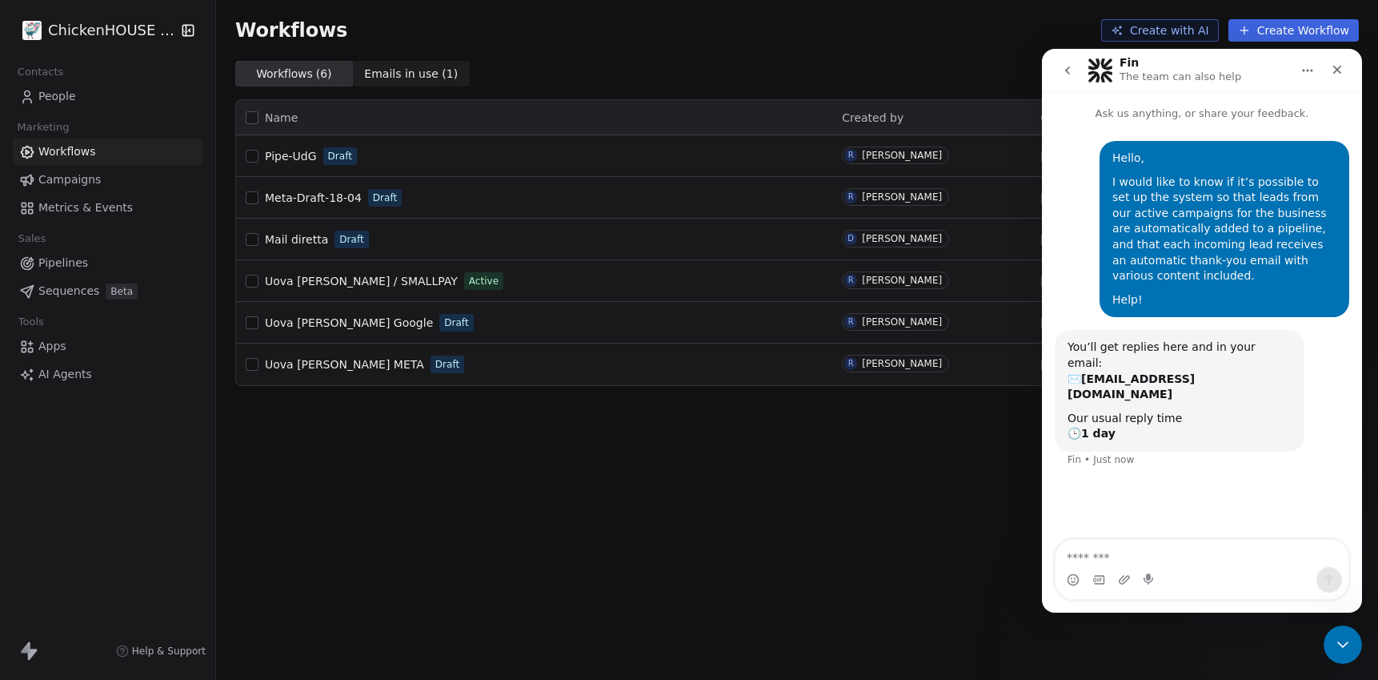
click at [928, 62] on div "Workflows ( 6 ) Workflows ( 6 ) Emails in use ( 1 ) Emails in use ( 1 )" at bounding box center [797, 74] width 1162 height 26
click at [1347, 629] on div "Close Intercom Messenger" at bounding box center [1341, 642] width 38 height 38
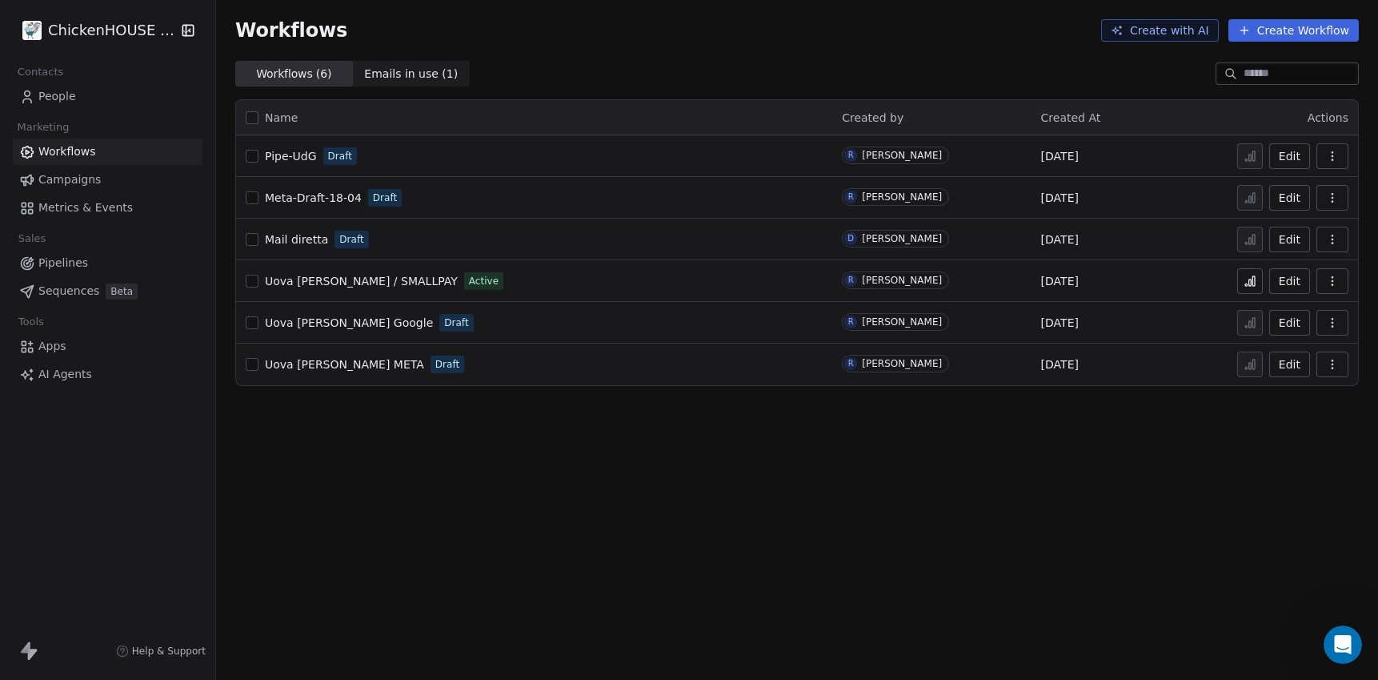
click at [1176, 26] on button "Create with AI" at bounding box center [1161, 30] width 118 height 22
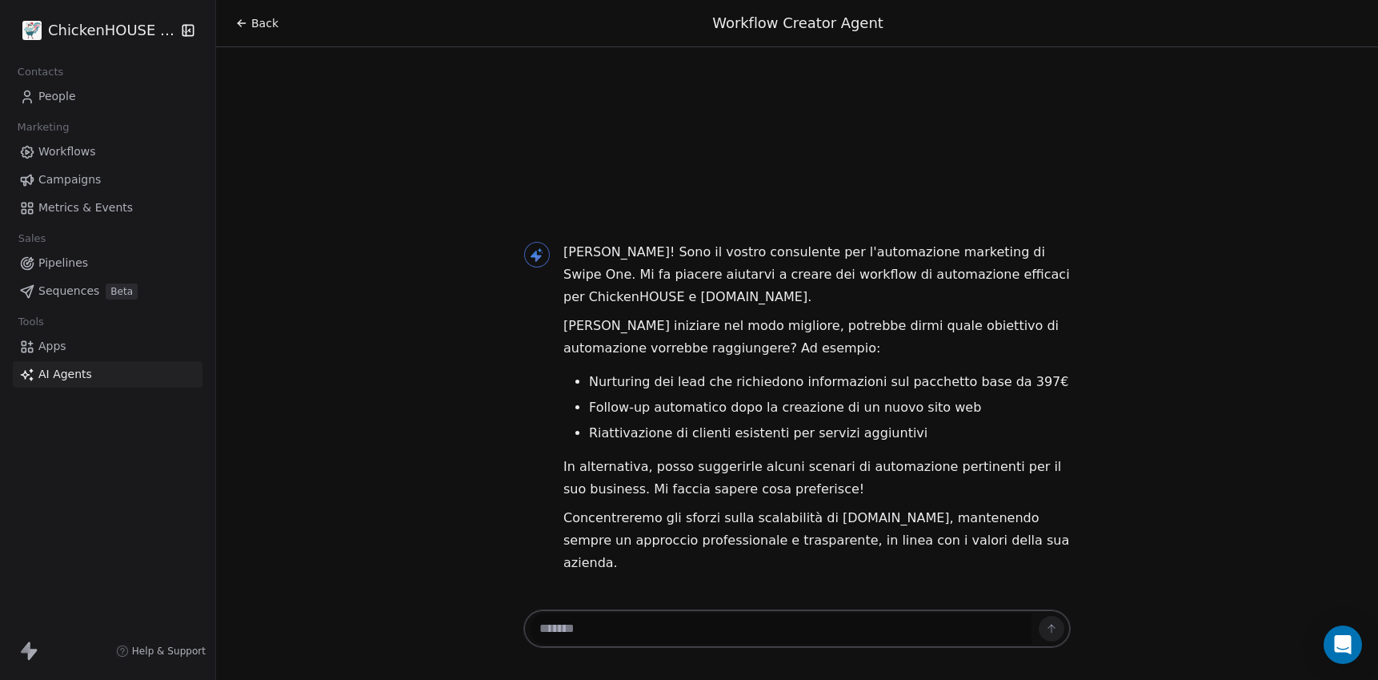
click at [546, 628] on textarea at bounding box center [781, 628] width 501 height 30
paste textarea "**********"
type textarea "**********"
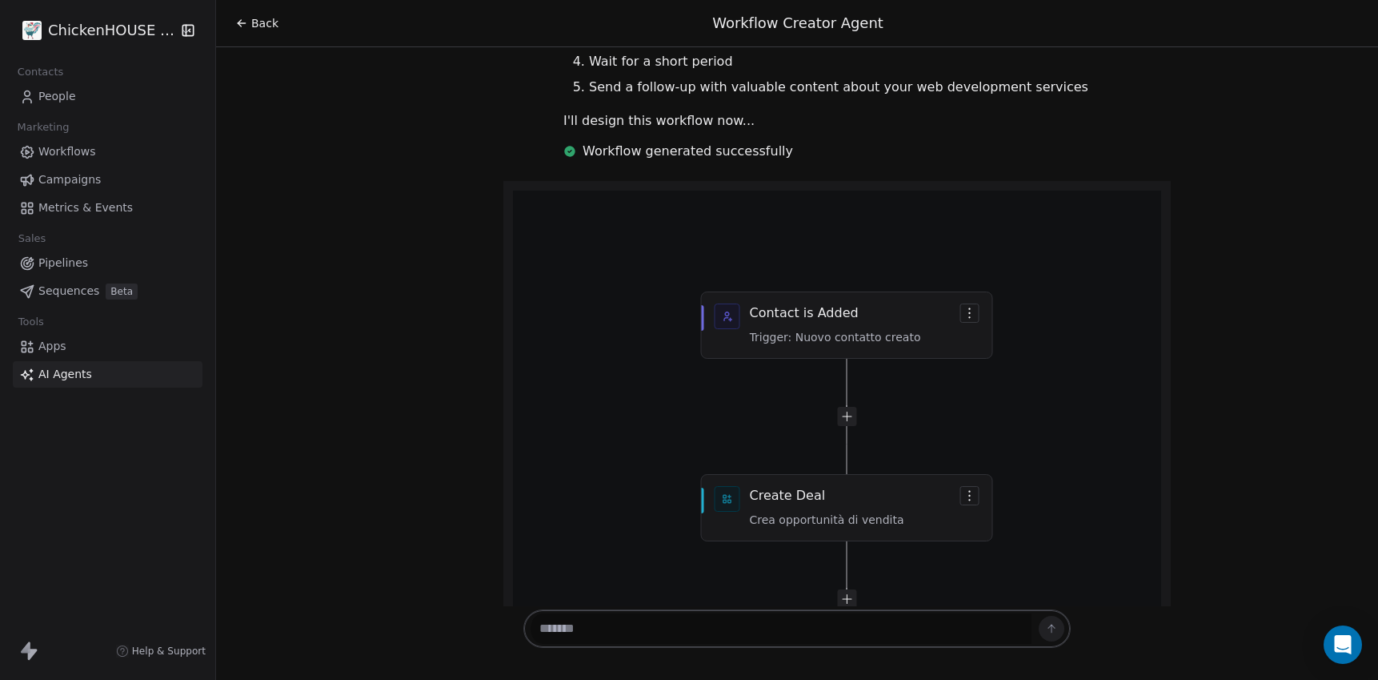
scroll to position [844, 0]
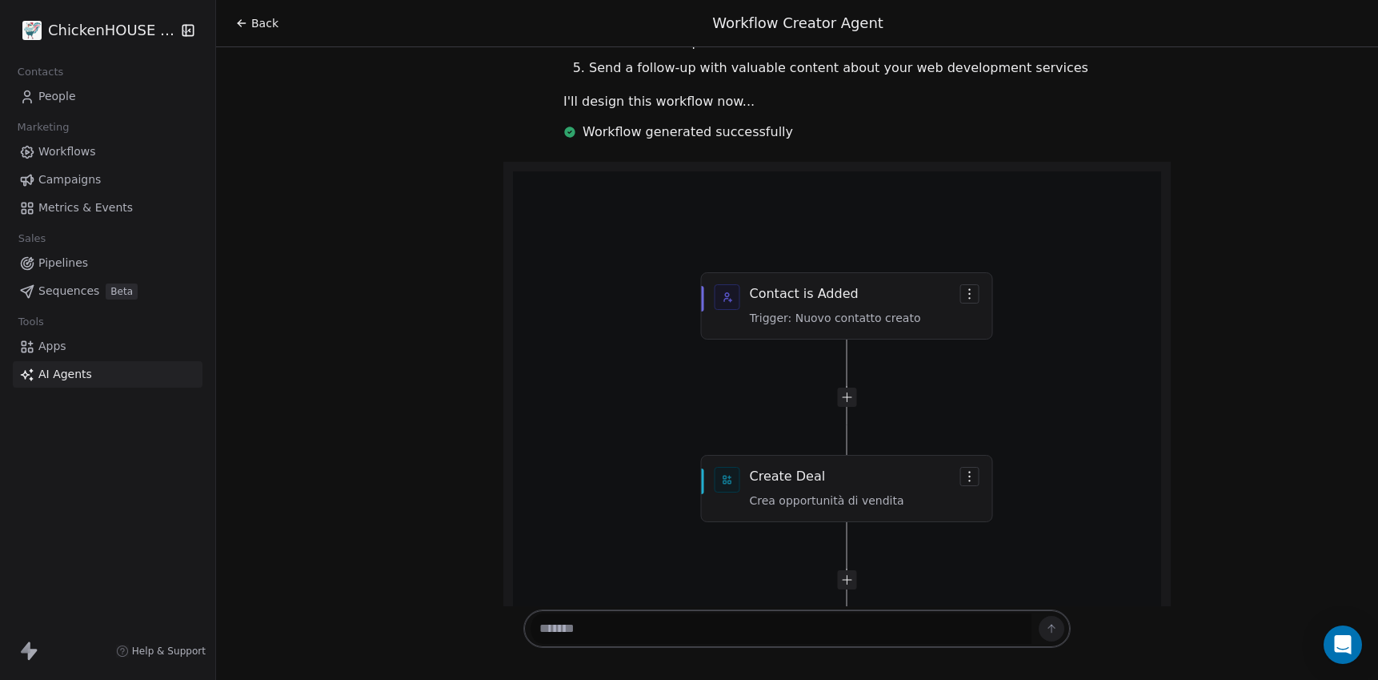
drag, startPoint x: 682, startPoint y: 274, endPoint x: 814, endPoint y: 459, distance: 227.2
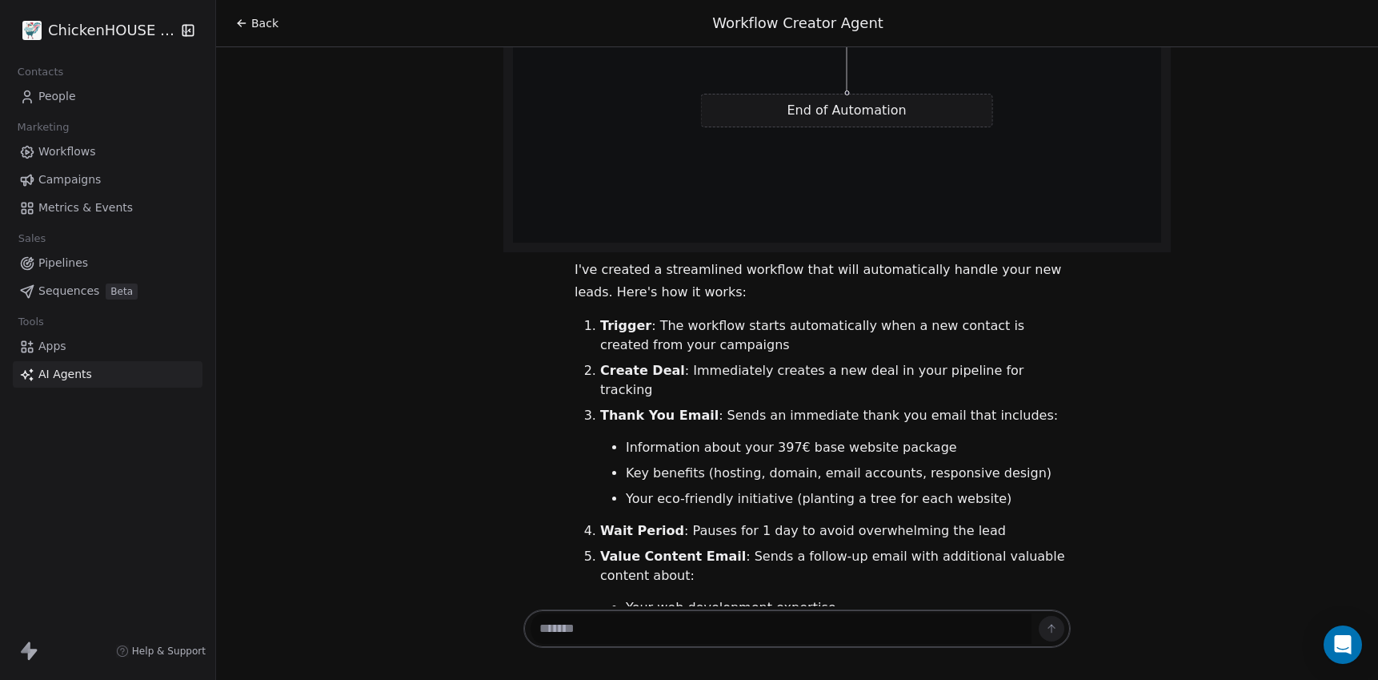
scroll to position [1936, 0]
click at [609, 624] on textarea at bounding box center [781, 628] width 501 height 30
type textarea "*"
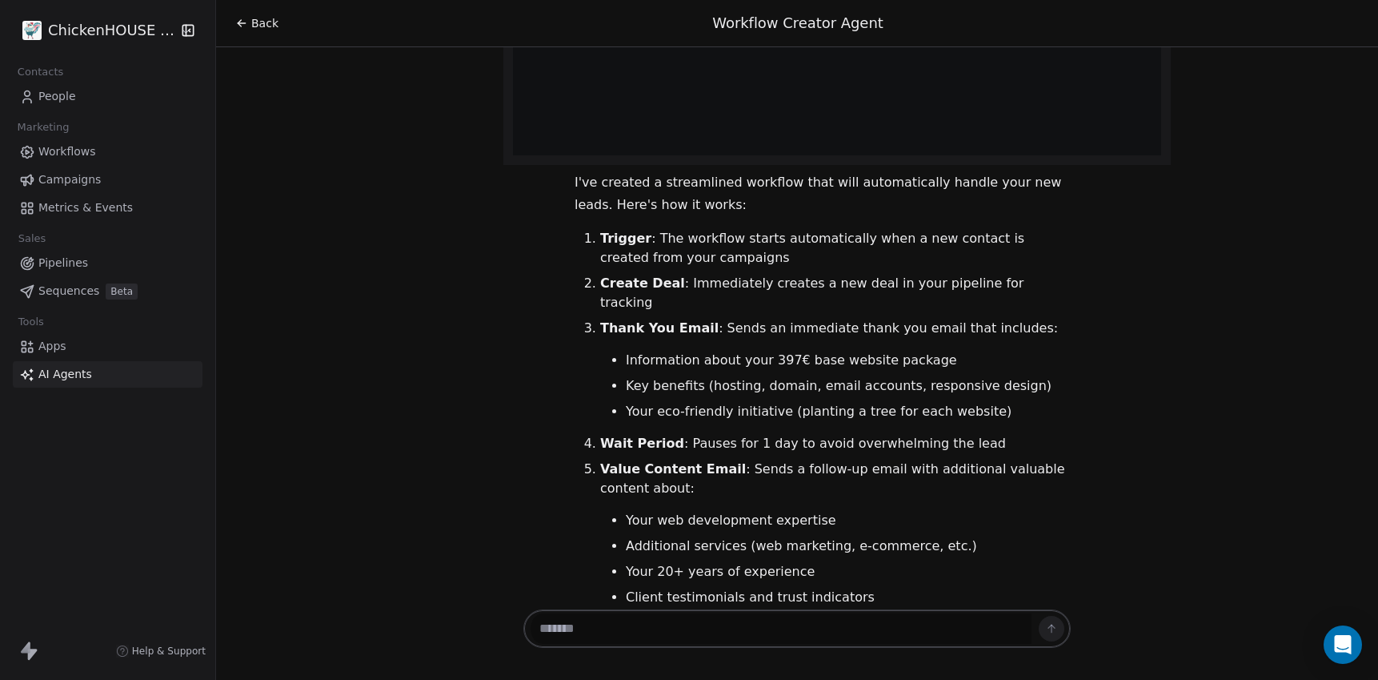
scroll to position [2093, 0]
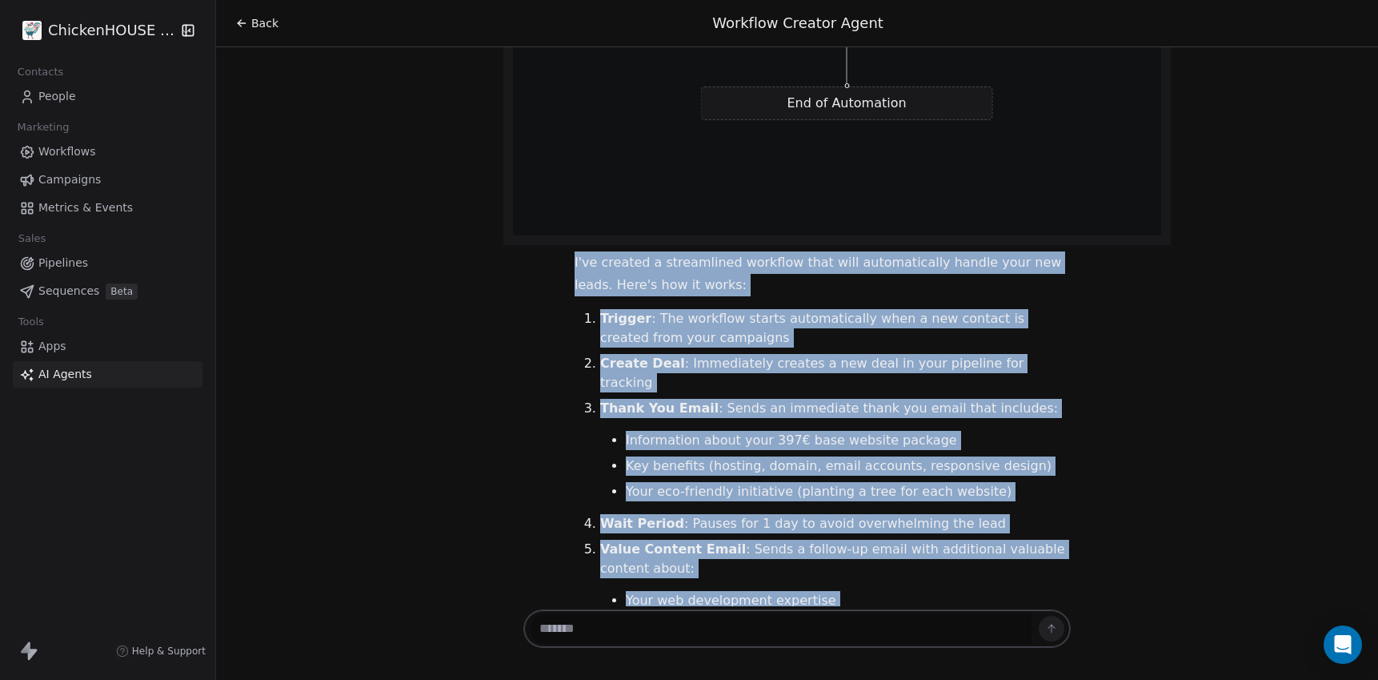
drag, startPoint x: 1004, startPoint y: 560, endPoint x: 491, endPoint y: 240, distance: 604.4
click at [491, 240] on div "Buongiorno Roberto! Sono il vostro consulente per l'automazione marketing di Sw…" at bounding box center [797, 326] width 1162 height 559
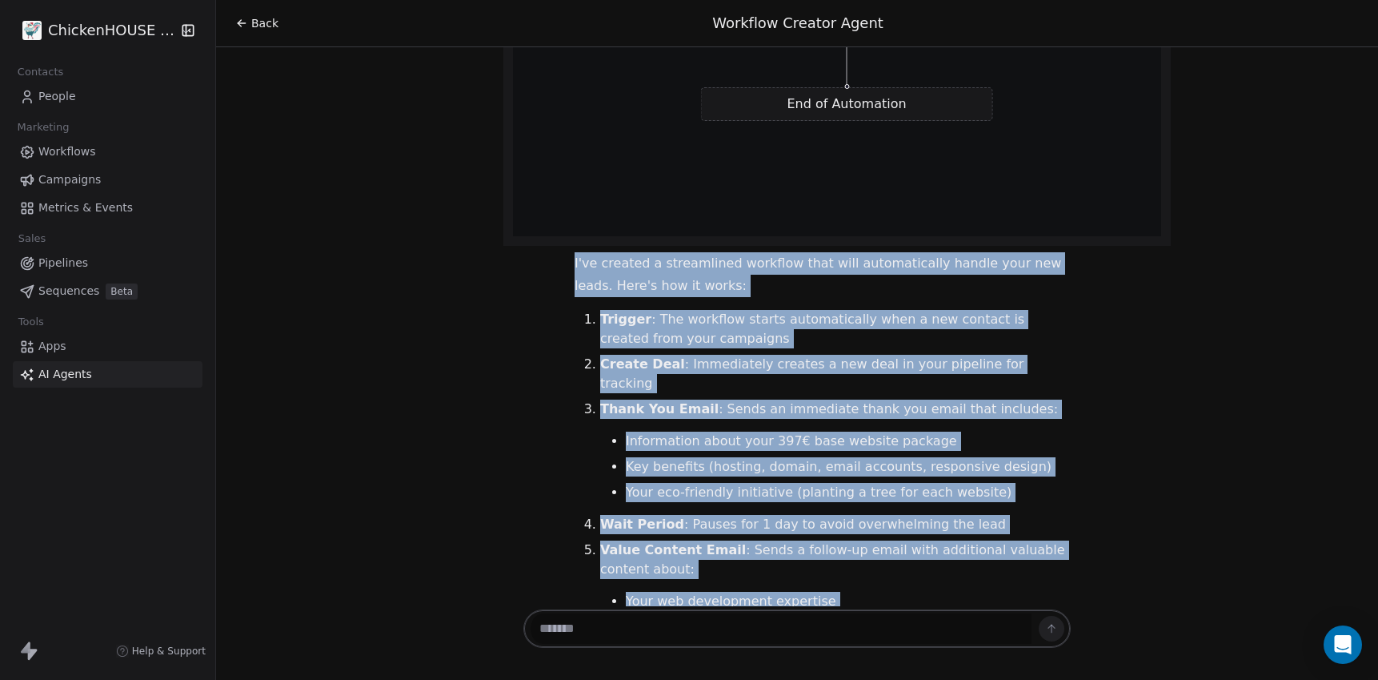
copy div "I'll help you create a workflow that automatically processes new leads and send…"
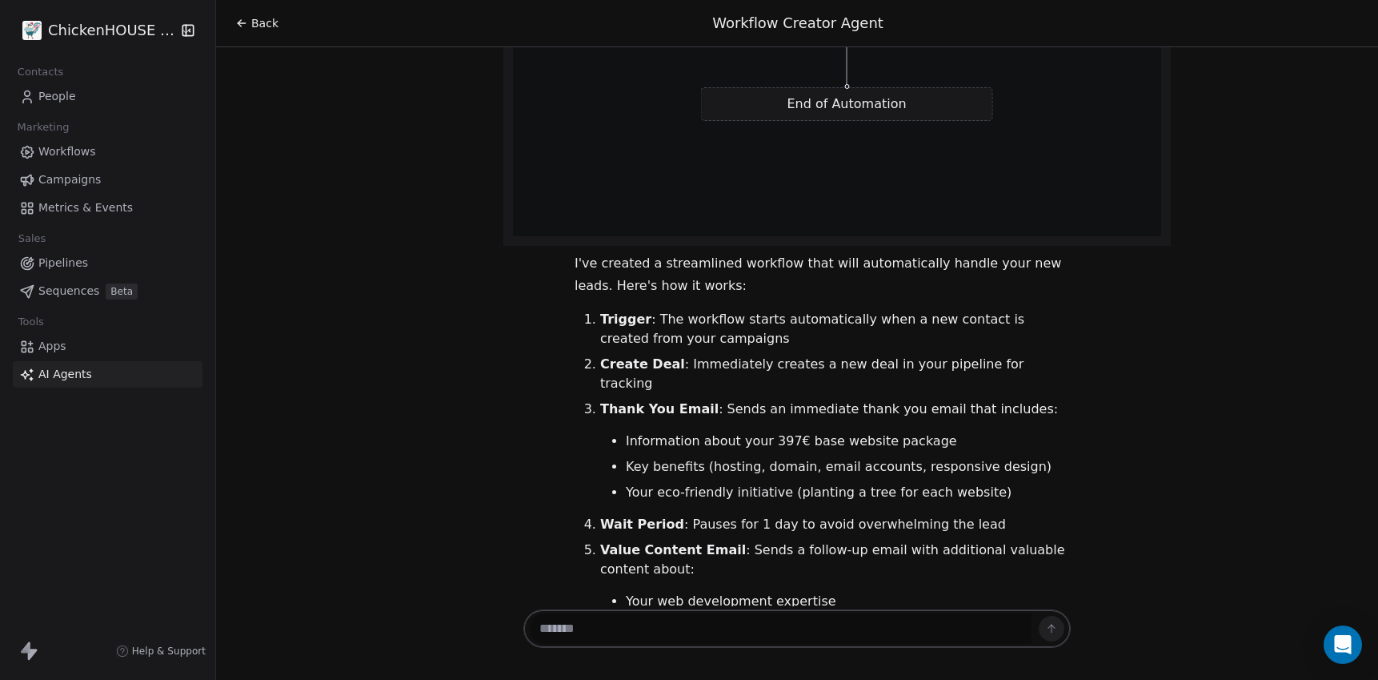
click at [651, 628] on textarea at bounding box center [781, 628] width 501 height 30
type textarea "***"
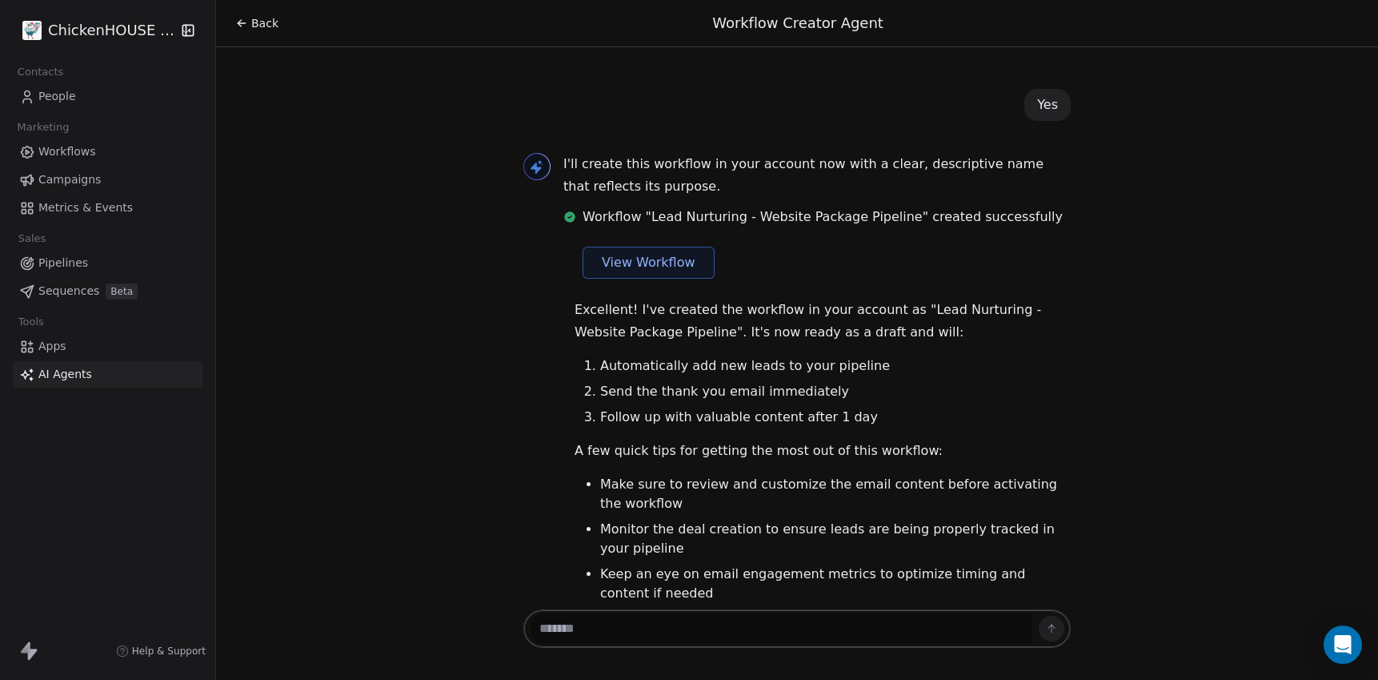
scroll to position [2703, 0]
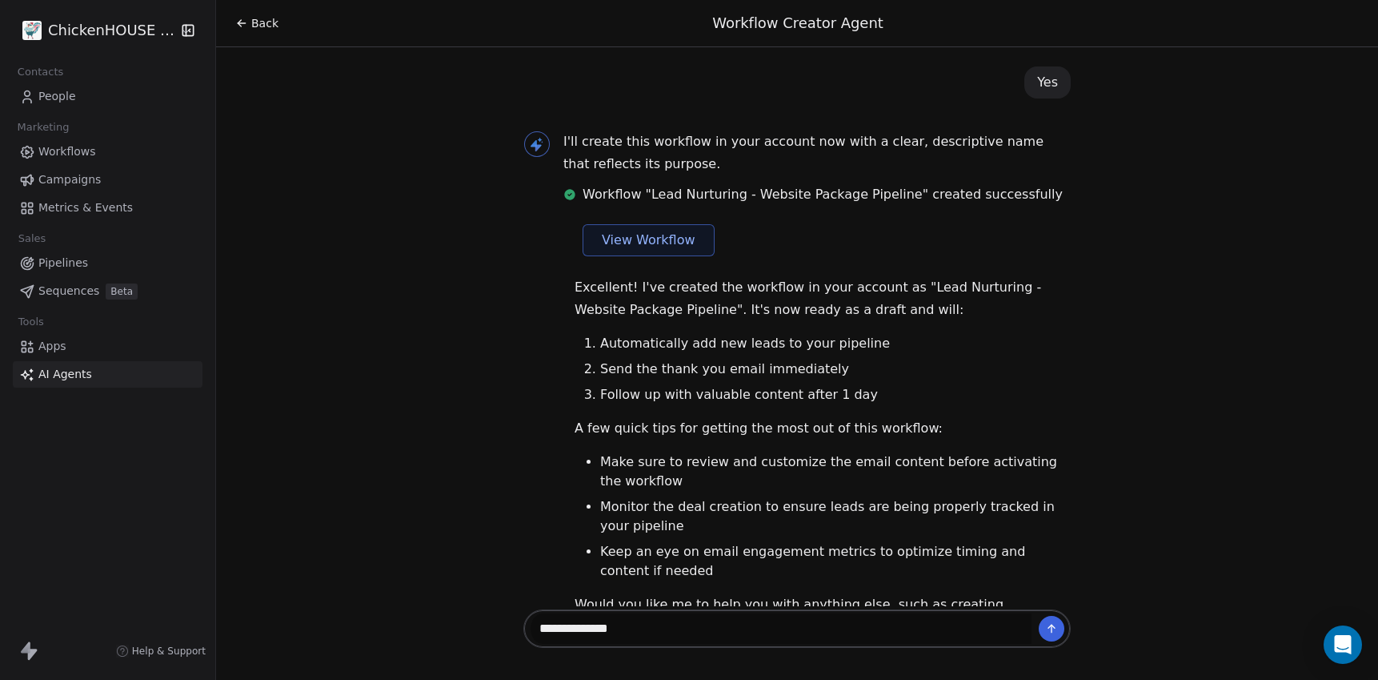
type textarea "**********"
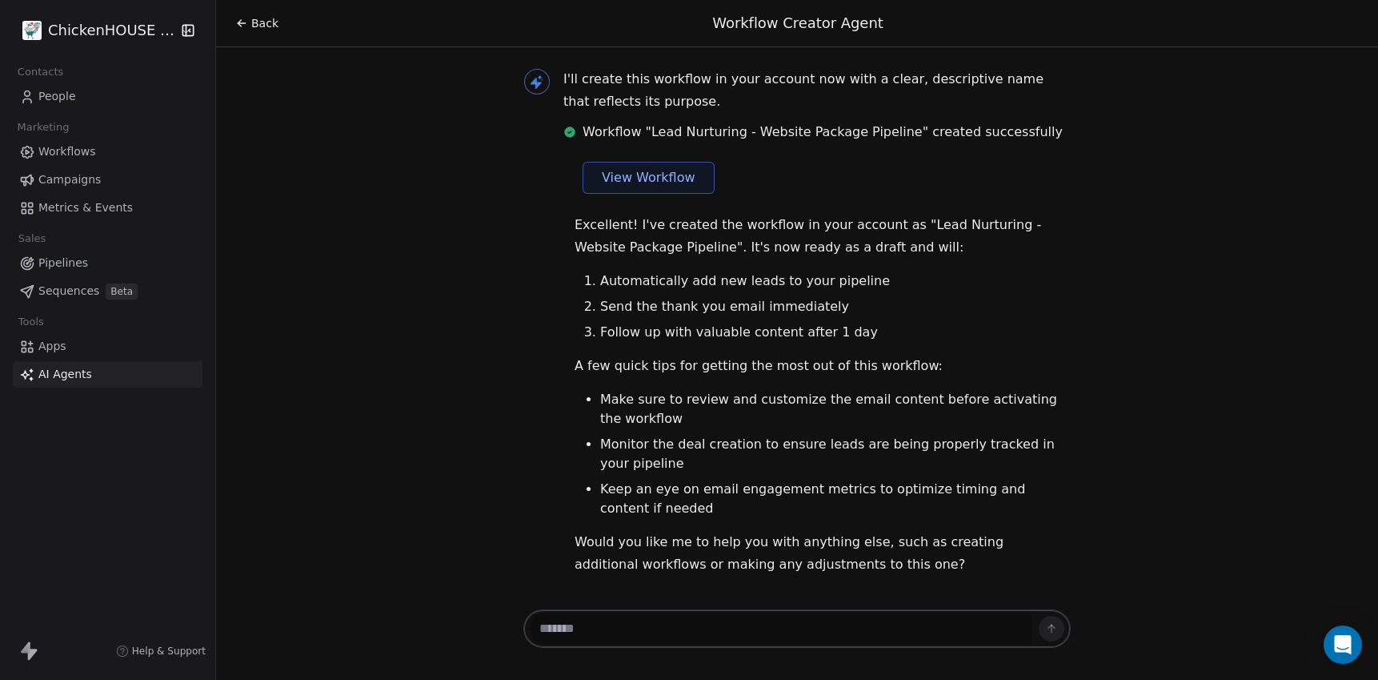
scroll to position [2767, 0]
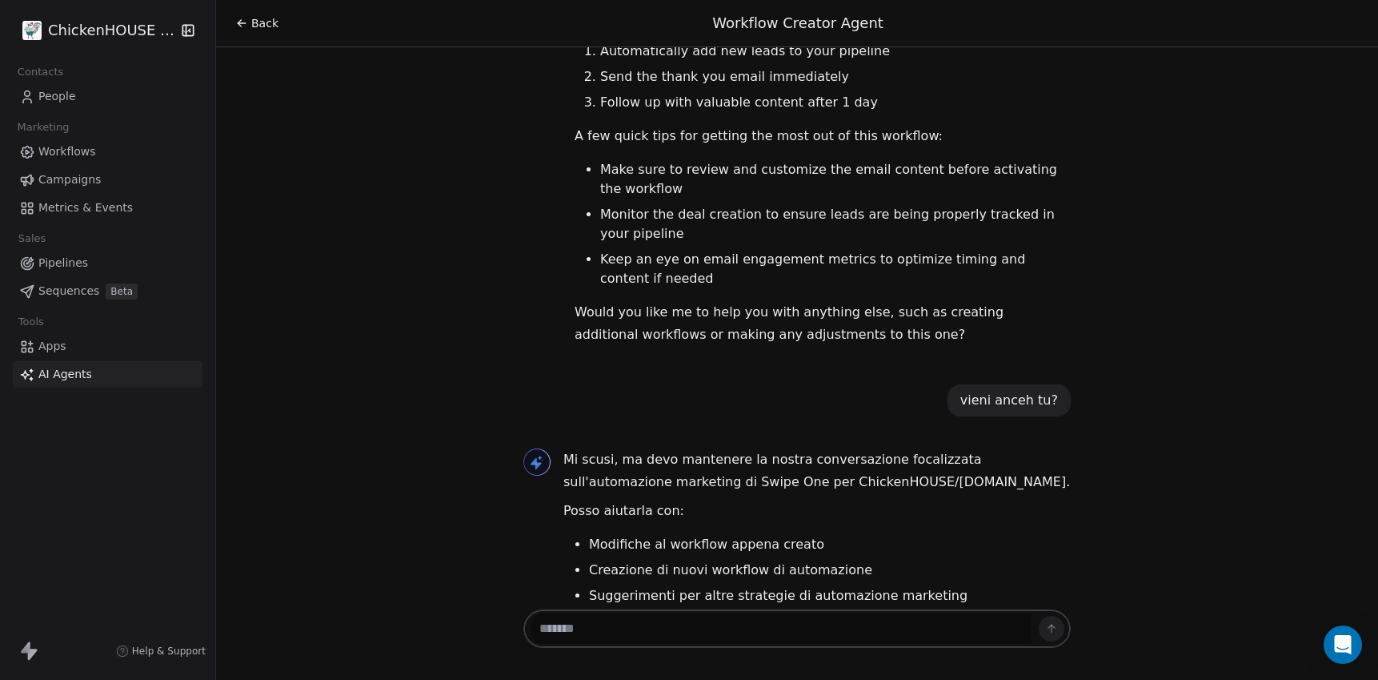
scroll to position [2998, 0]
click at [648, 636] on textarea at bounding box center [781, 628] width 501 height 30
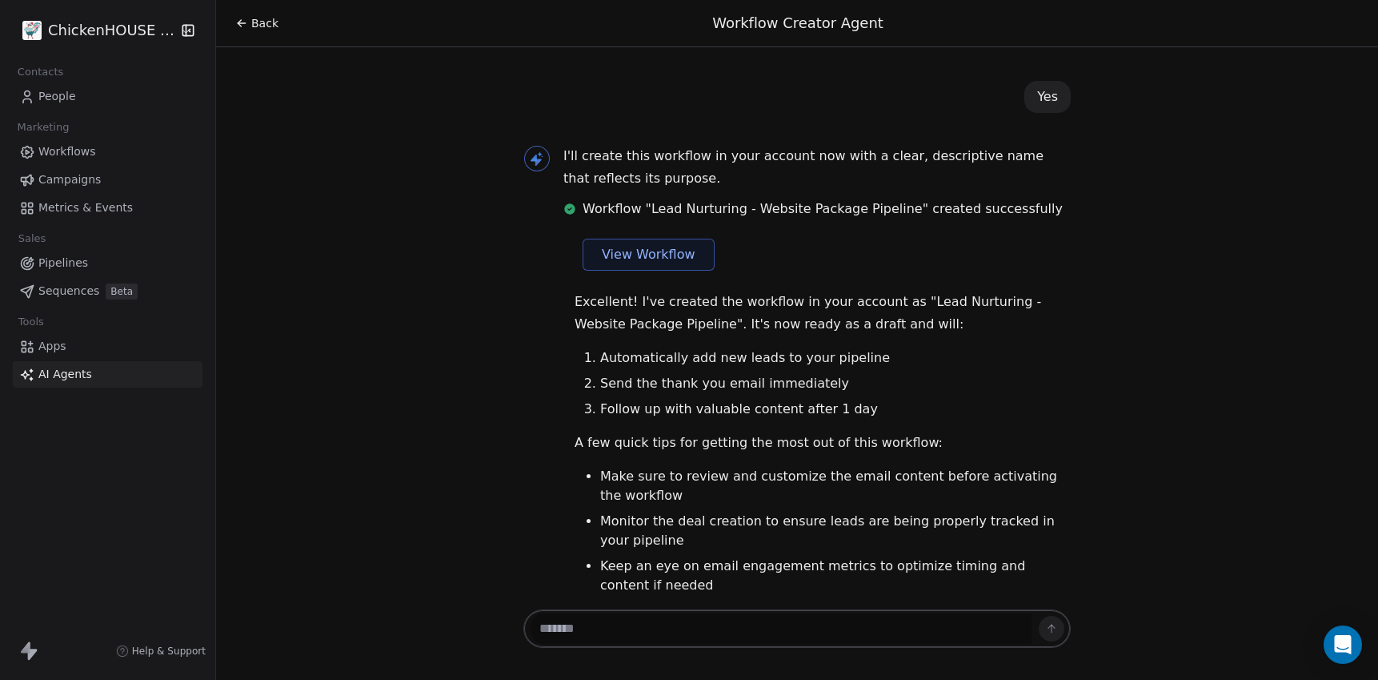
scroll to position [2681, 0]
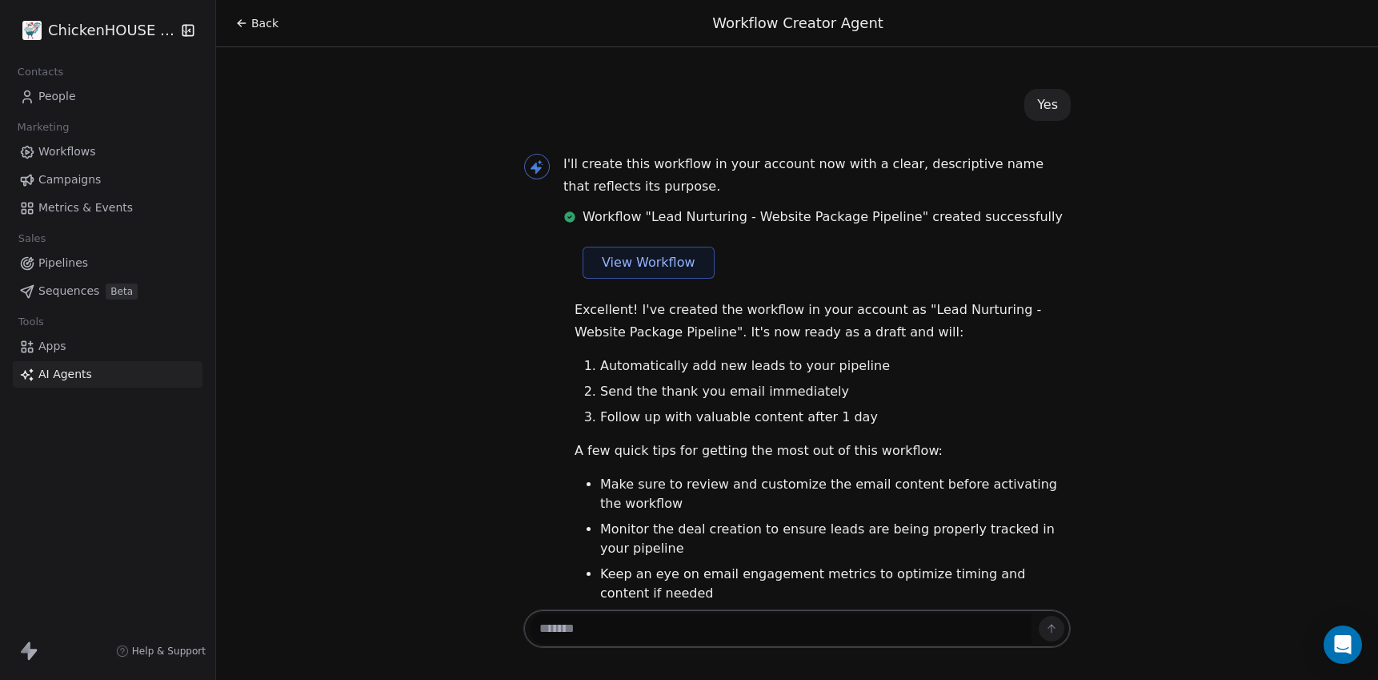
click at [640, 253] on span "View Workflow" at bounding box center [649, 262] width 94 height 19
